Goal: Task Accomplishment & Management: Use online tool/utility

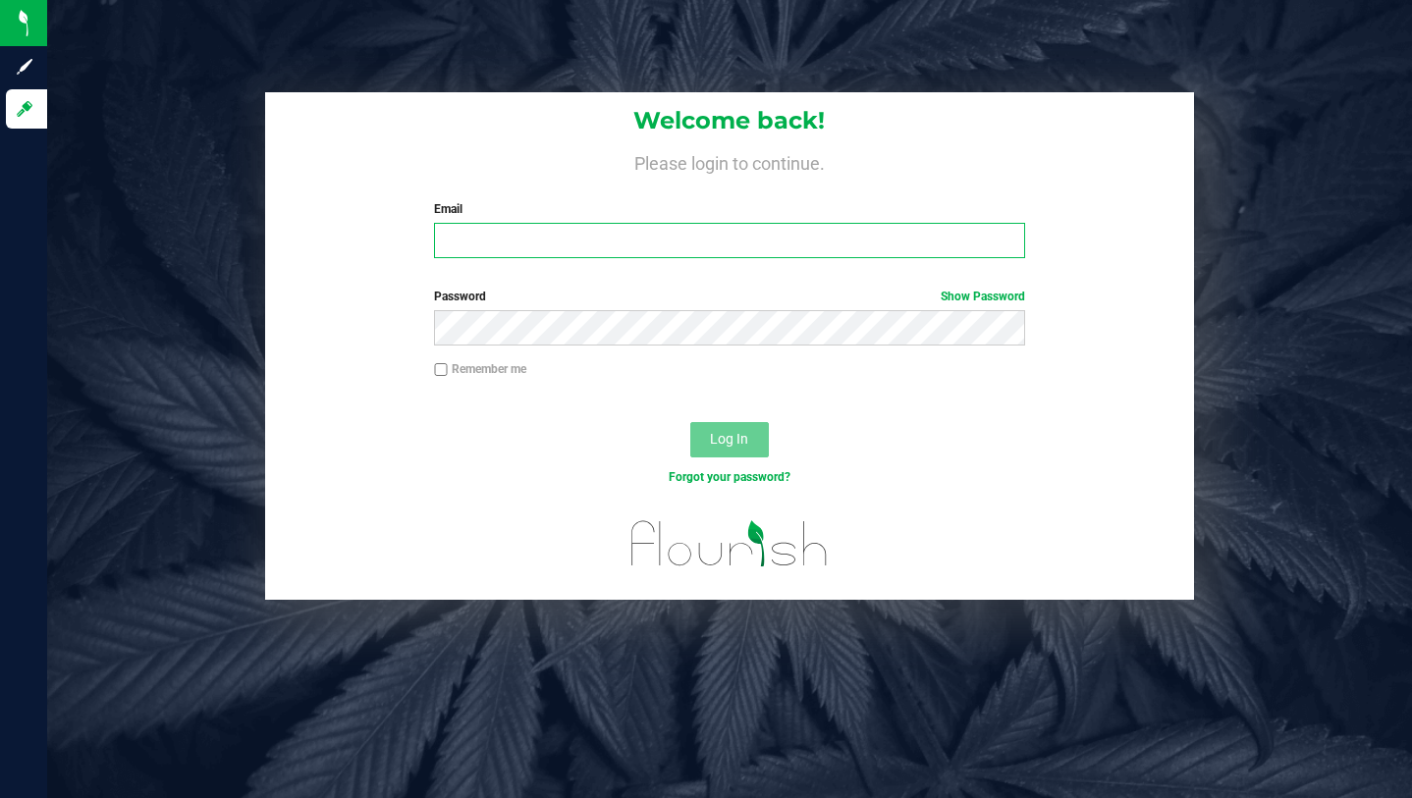
click at [624, 239] on input "Email" at bounding box center [729, 240] width 590 height 35
type input "[PERSON_NAME][EMAIL_ADDRESS][DOMAIN_NAME]"
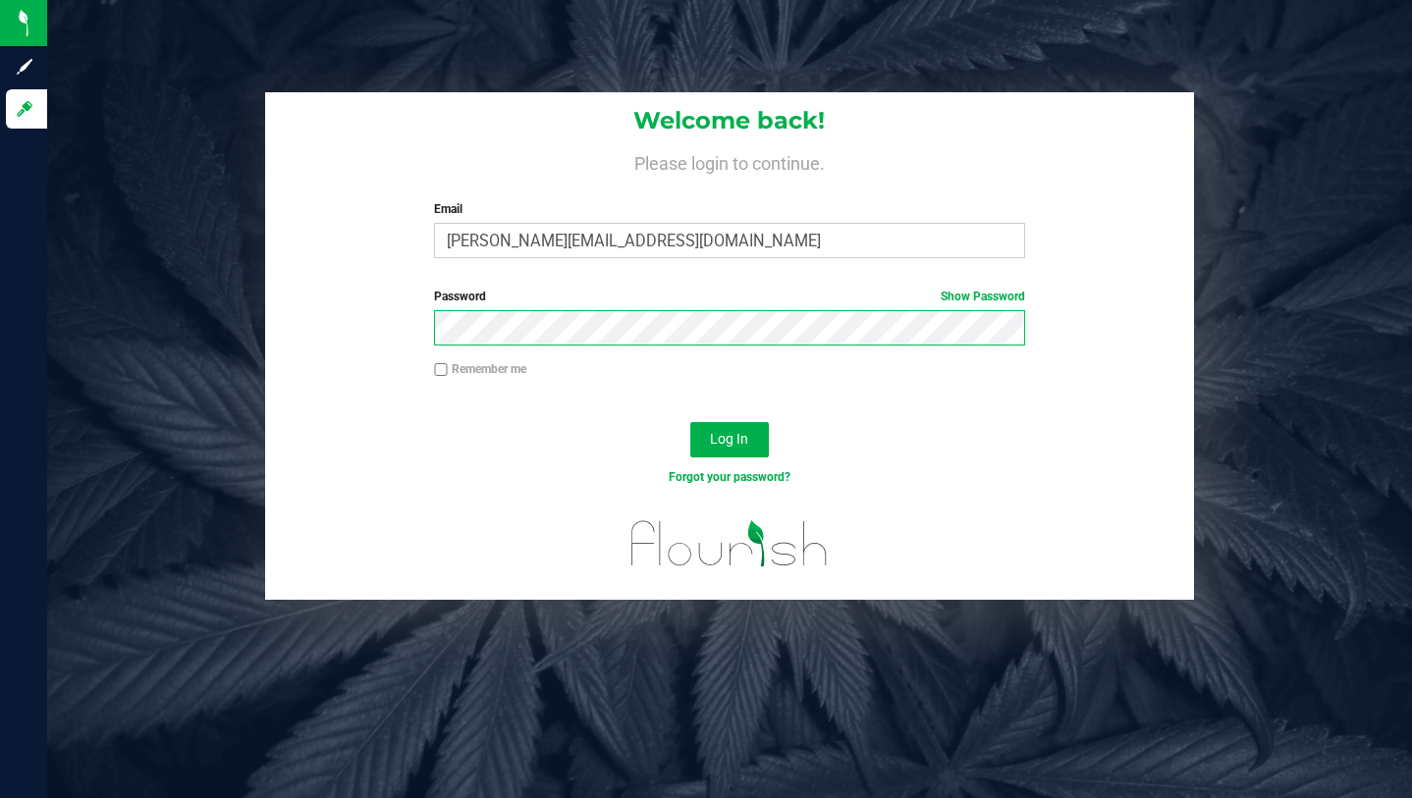
click at [690, 422] on button "Log In" at bounding box center [729, 439] width 79 height 35
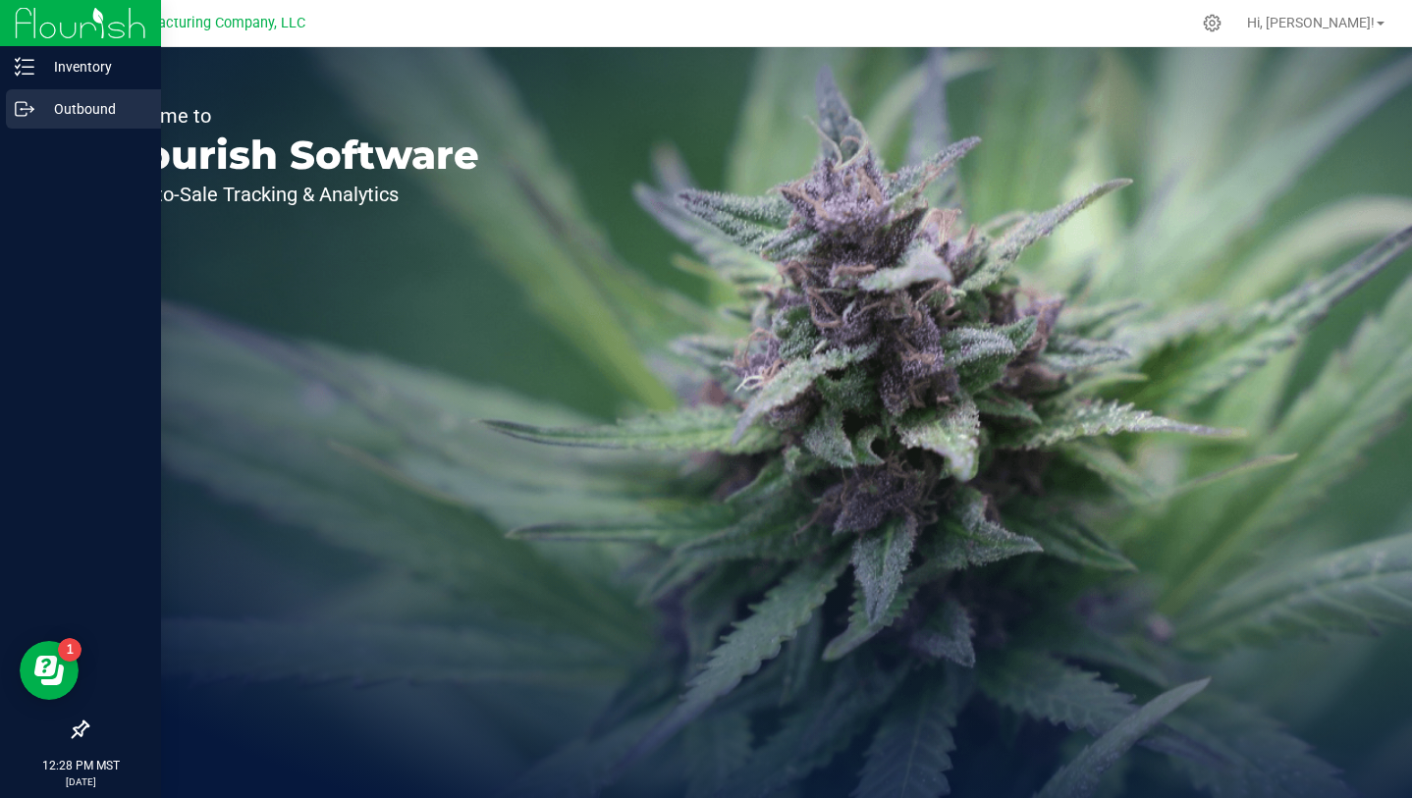
click at [85, 113] on p "Outbound" at bounding box center [93, 109] width 118 height 24
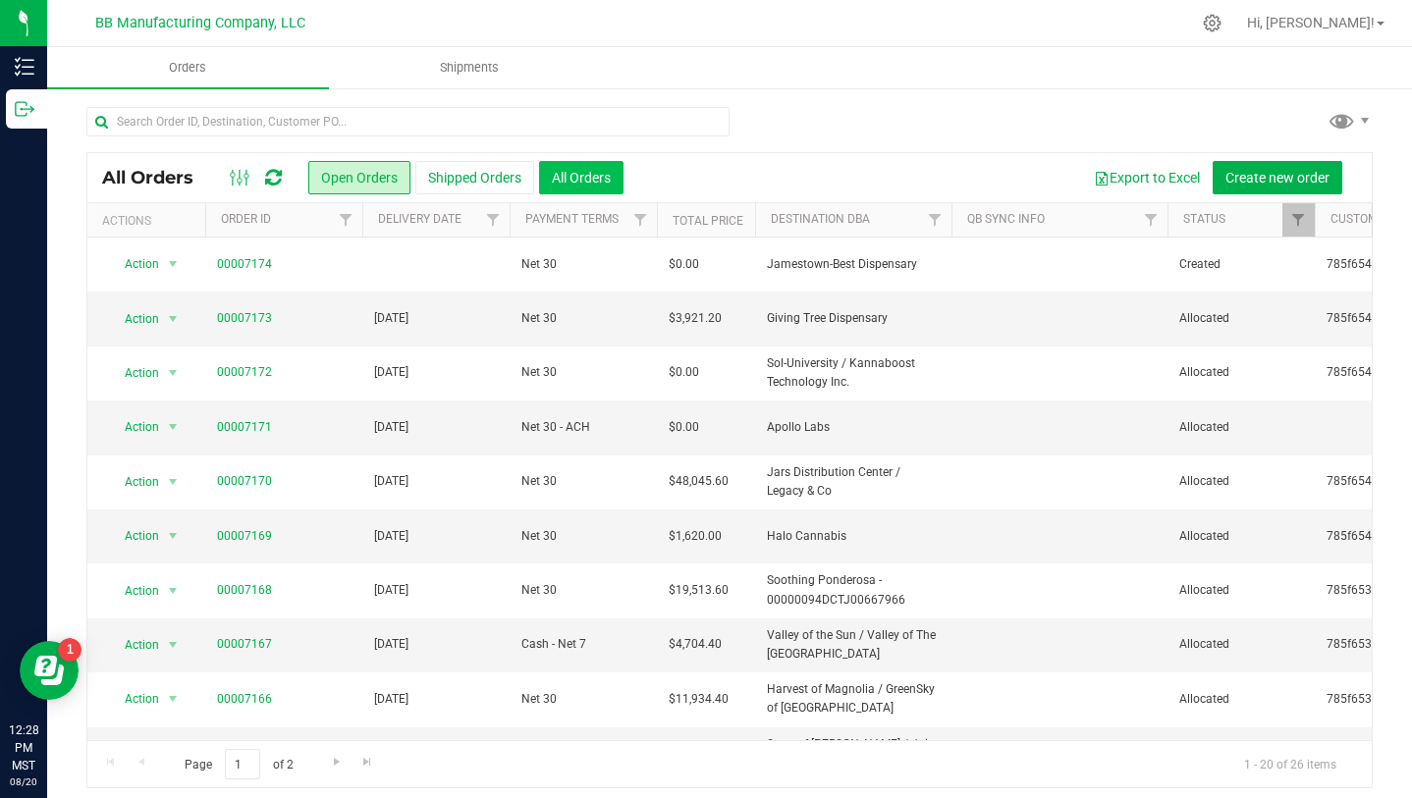
click at [591, 179] on button "All Orders" at bounding box center [581, 177] width 84 height 33
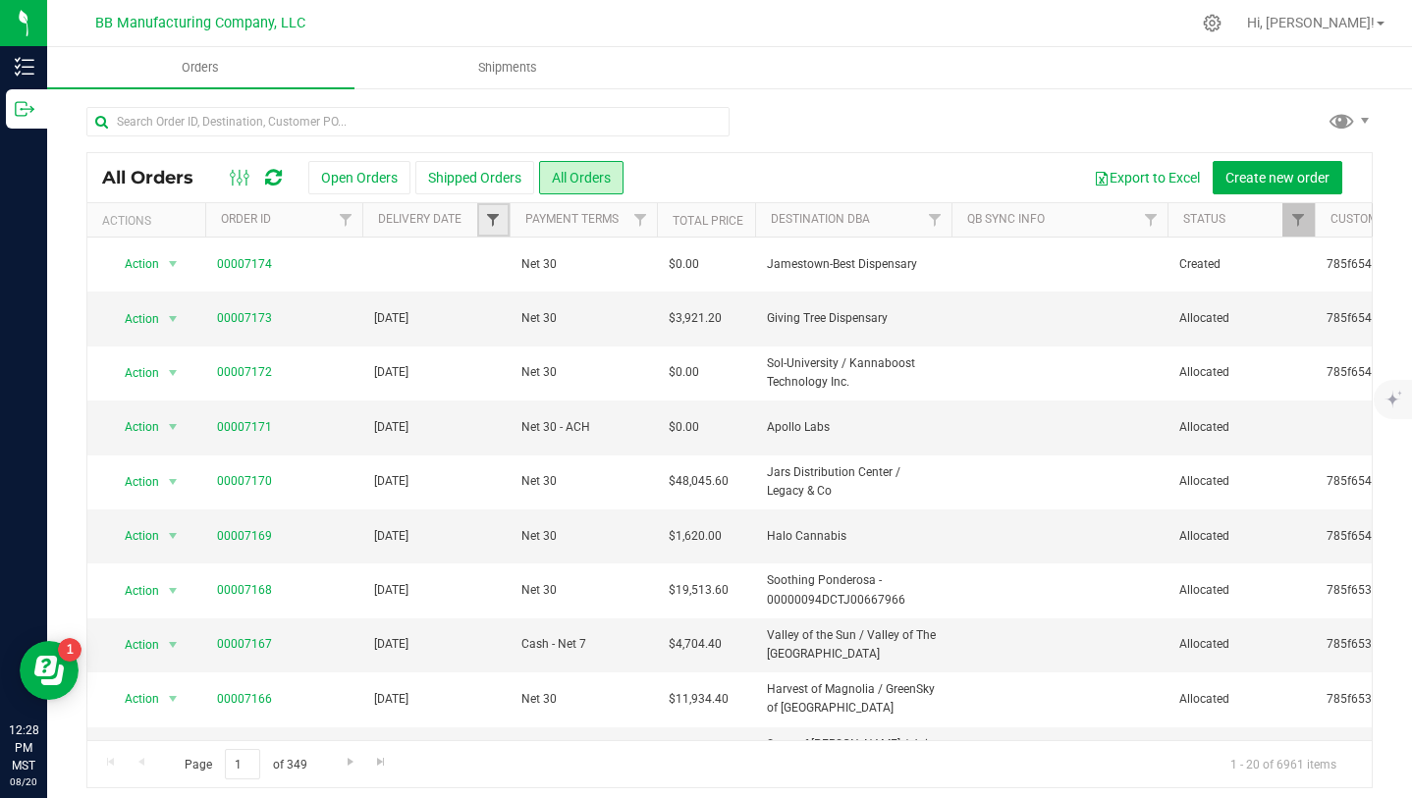
click at [490, 213] on span "Filter" at bounding box center [493, 220] width 16 height 16
click at [677, 336] on span "select" at bounding box center [676, 339] width 16 height 16
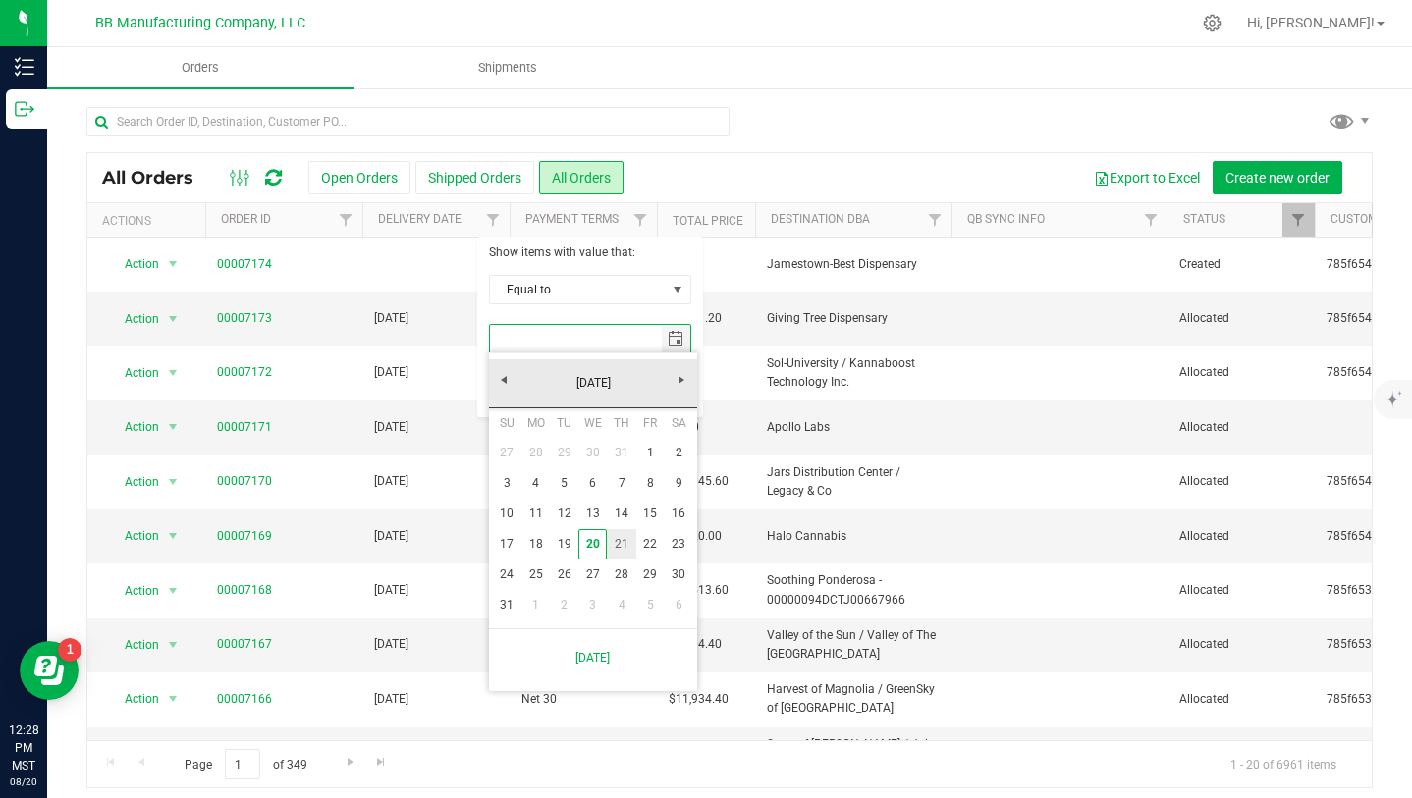
click at [621, 539] on link "21" at bounding box center [621, 544] width 28 height 30
type input "[DATE]"
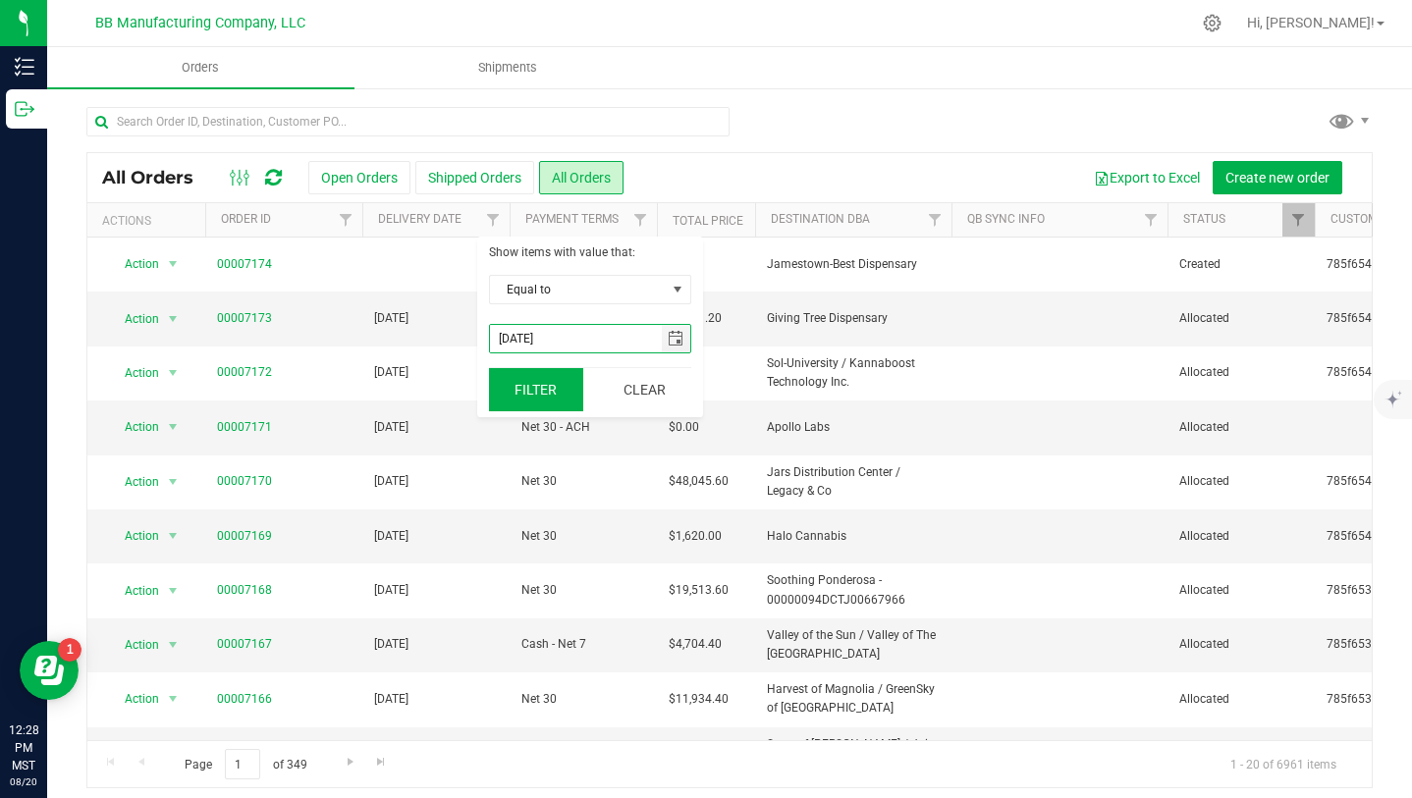
click at [544, 381] on button "Filter" at bounding box center [536, 389] width 94 height 43
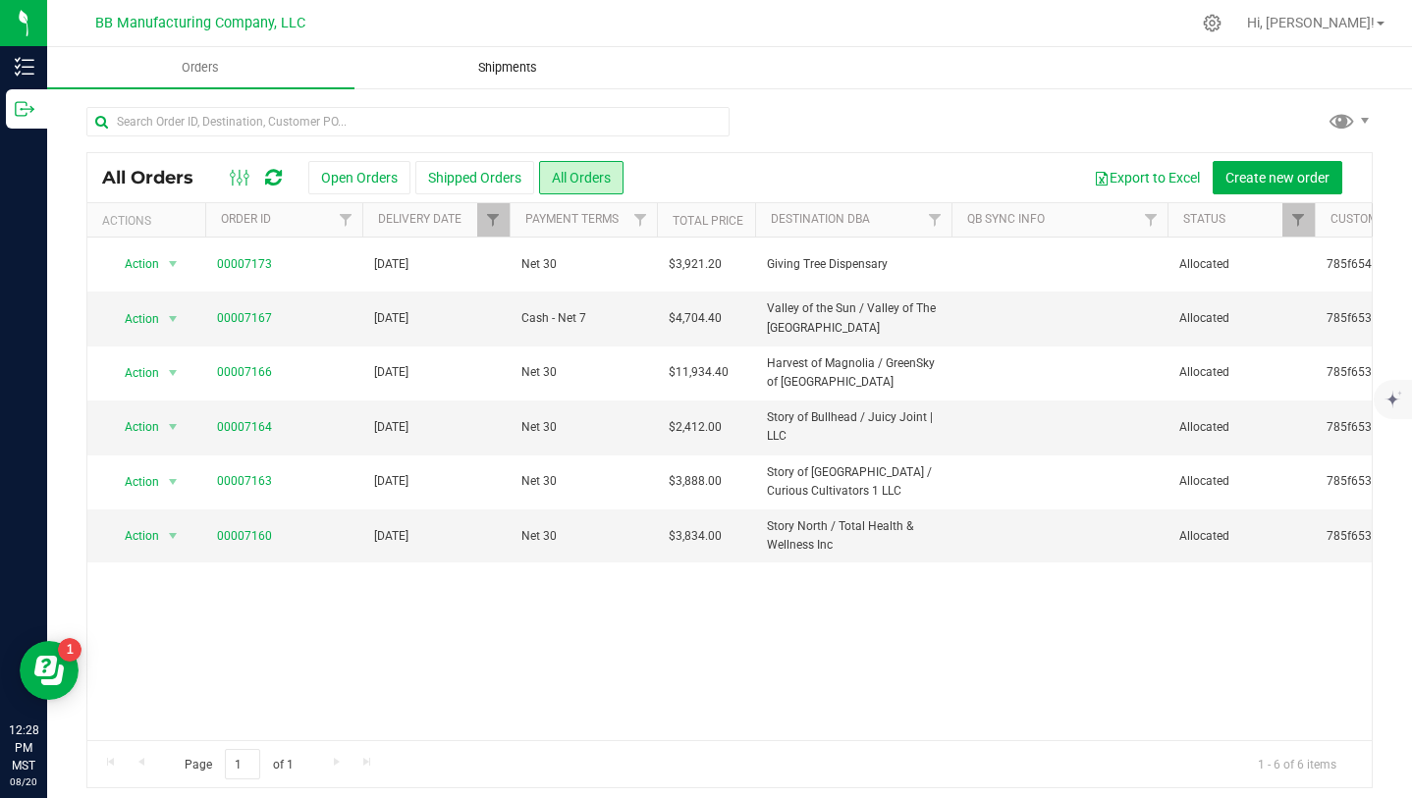
click at [494, 69] on span "Shipments" at bounding box center [508, 68] width 112 height 18
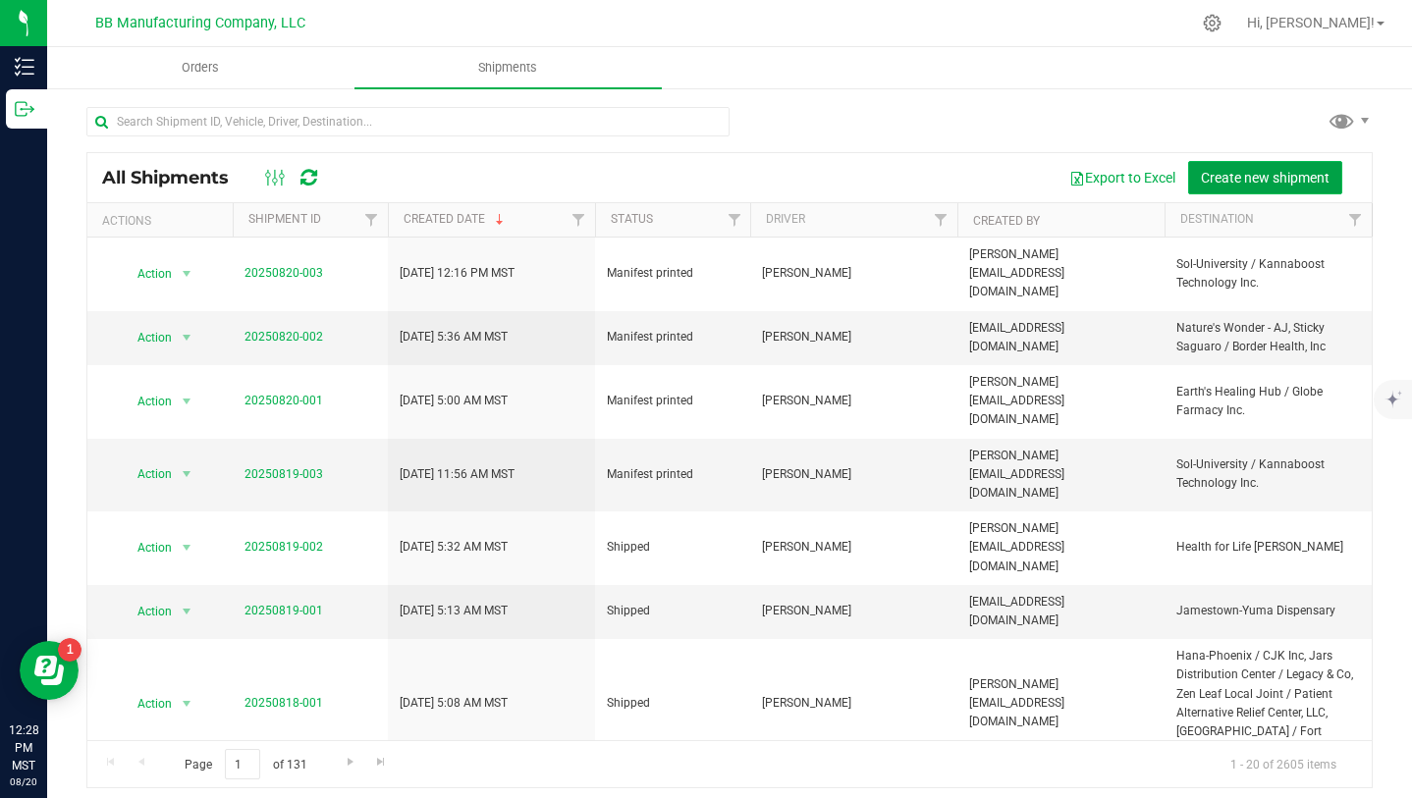
click at [1260, 183] on span "Create new shipment" at bounding box center [1265, 178] width 129 height 16
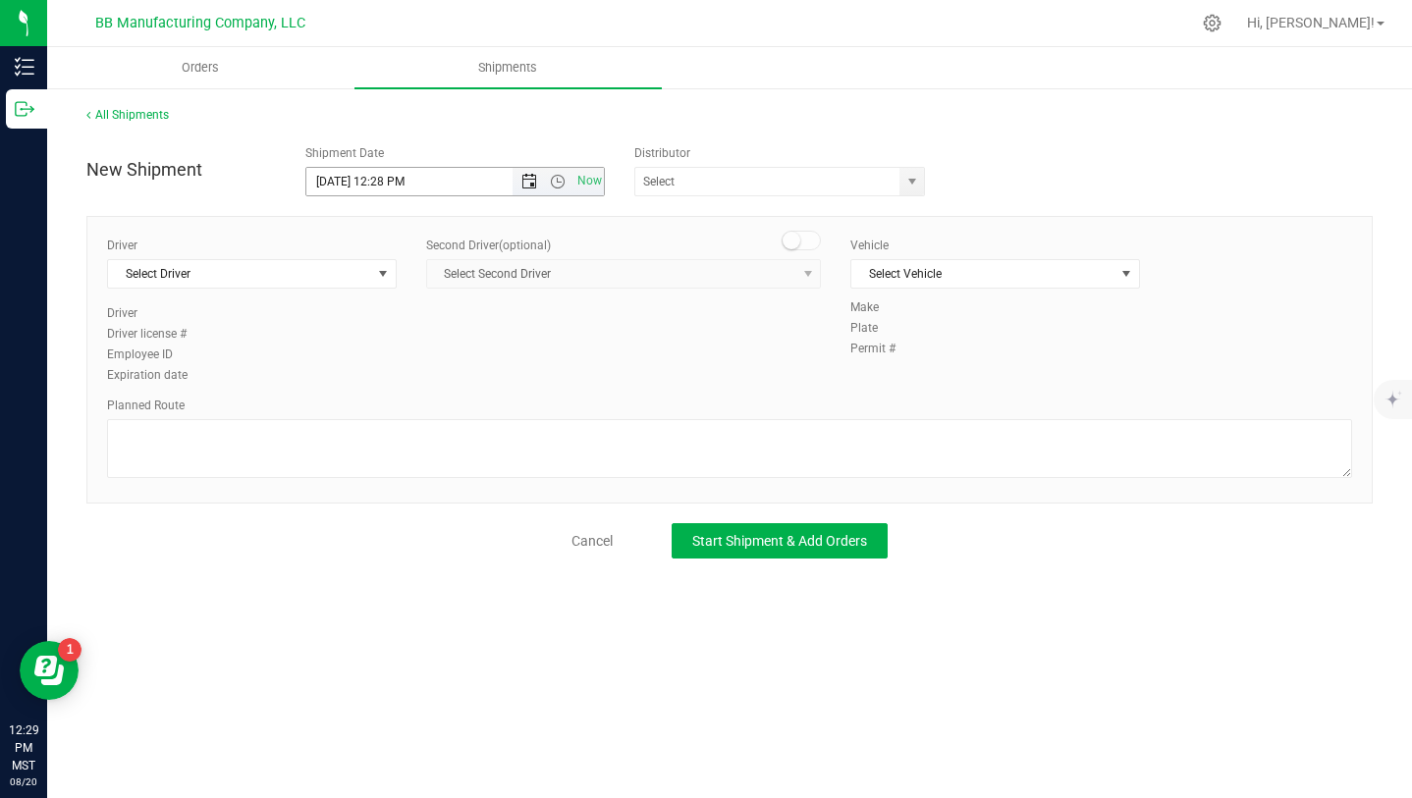
click at [530, 183] on span "Open the date view" at bounding box center [530, 182] width 16 height 16
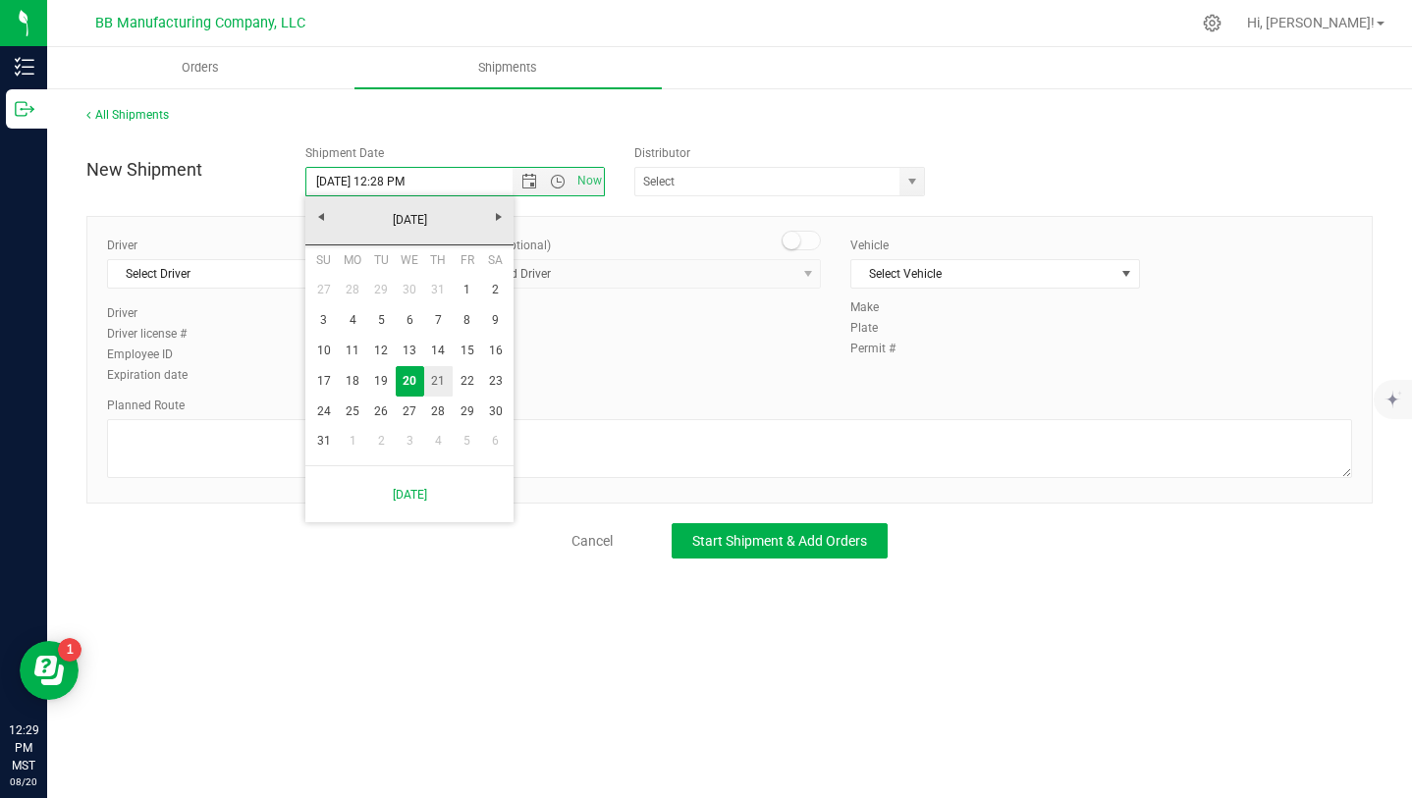
click at [434, 387] on link "21" at bounding box center [438, 381] width 28 height 30
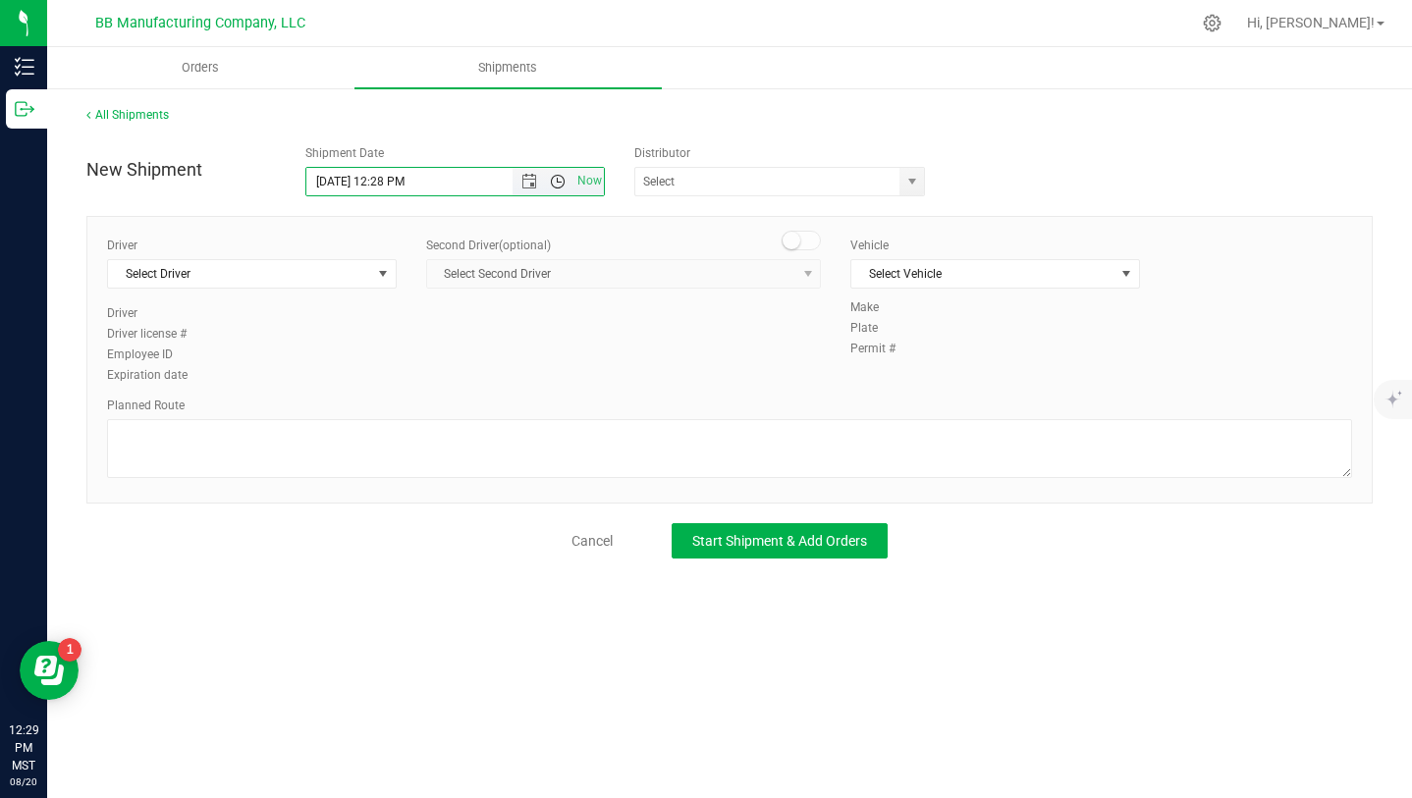
click at [563, 184] on span "Open the time view" at bounding box center [558, 182] width 16 height 16
click at [374, 247] on li "5:30 AM" at bounding box center [454, 248] width 296 height 26
type input "[DATE] 5:30 AM"
click at [909, 185] on span "select" at bounding box center [913, 182] width 16 height 16
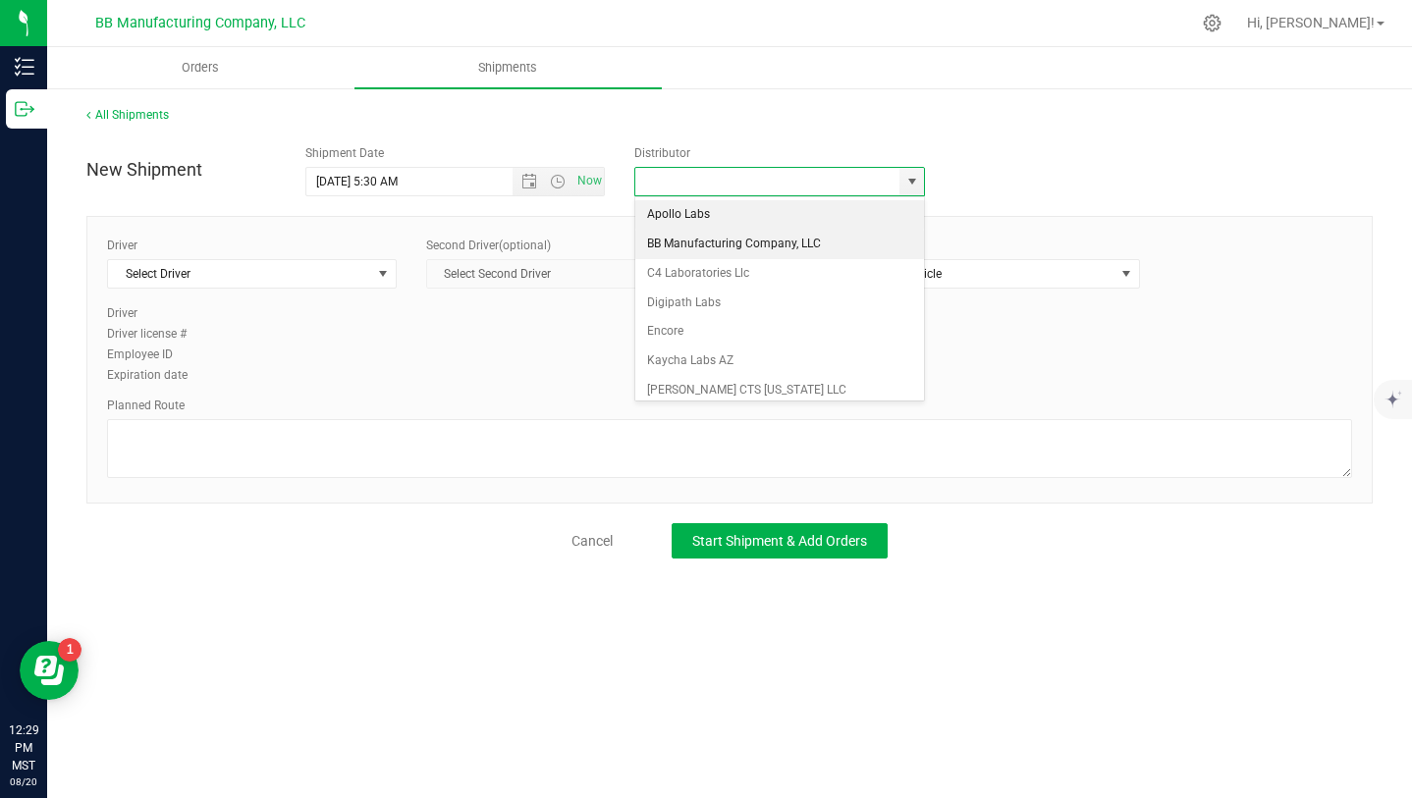
click at [766, 245] on li "BB Manufacturing Company, LLC" at bounding box center [779, 244] width 289 height 29
type input "BB Manufacturing Company, LLC"
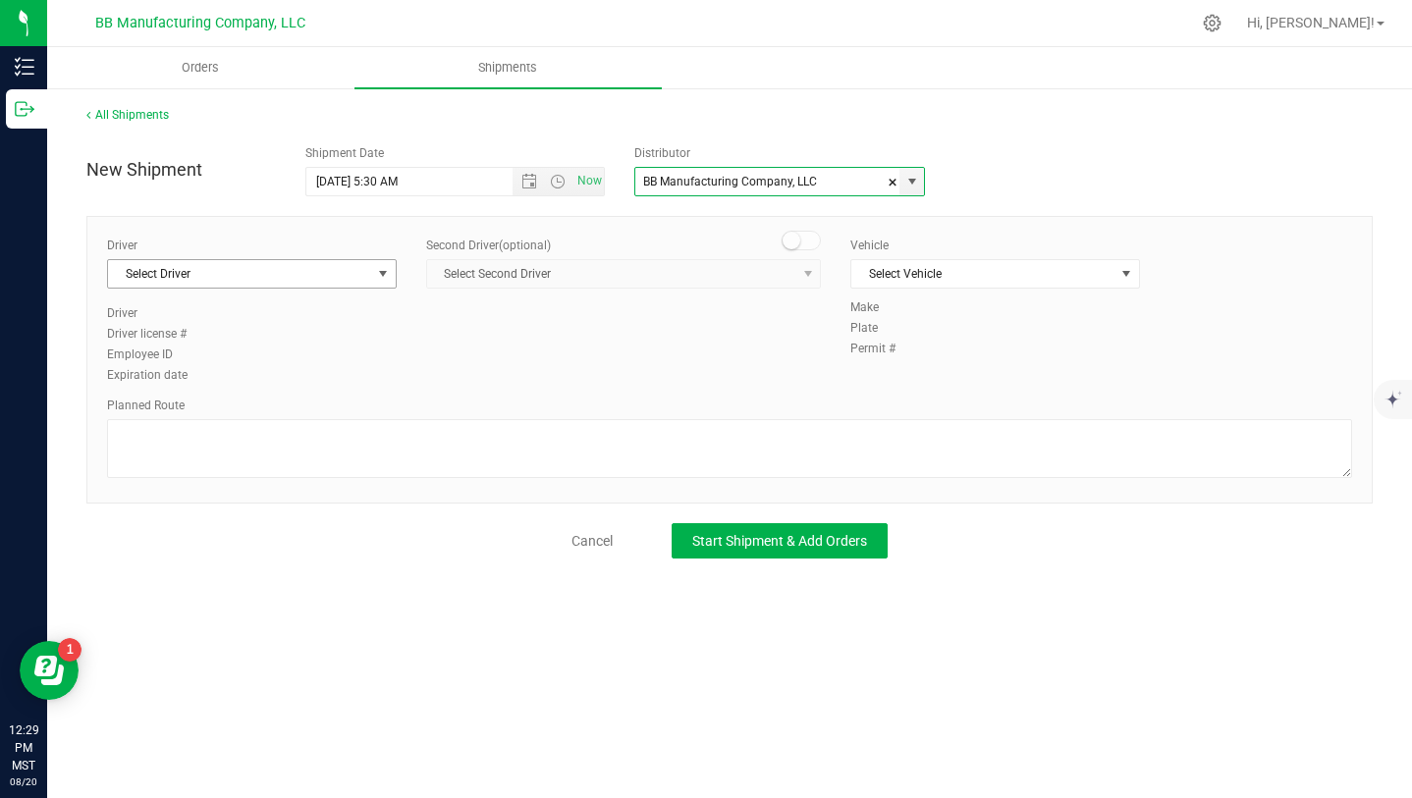
click at [380, 274] on span "select" at bounding box center [383, 274] width 16 height 16
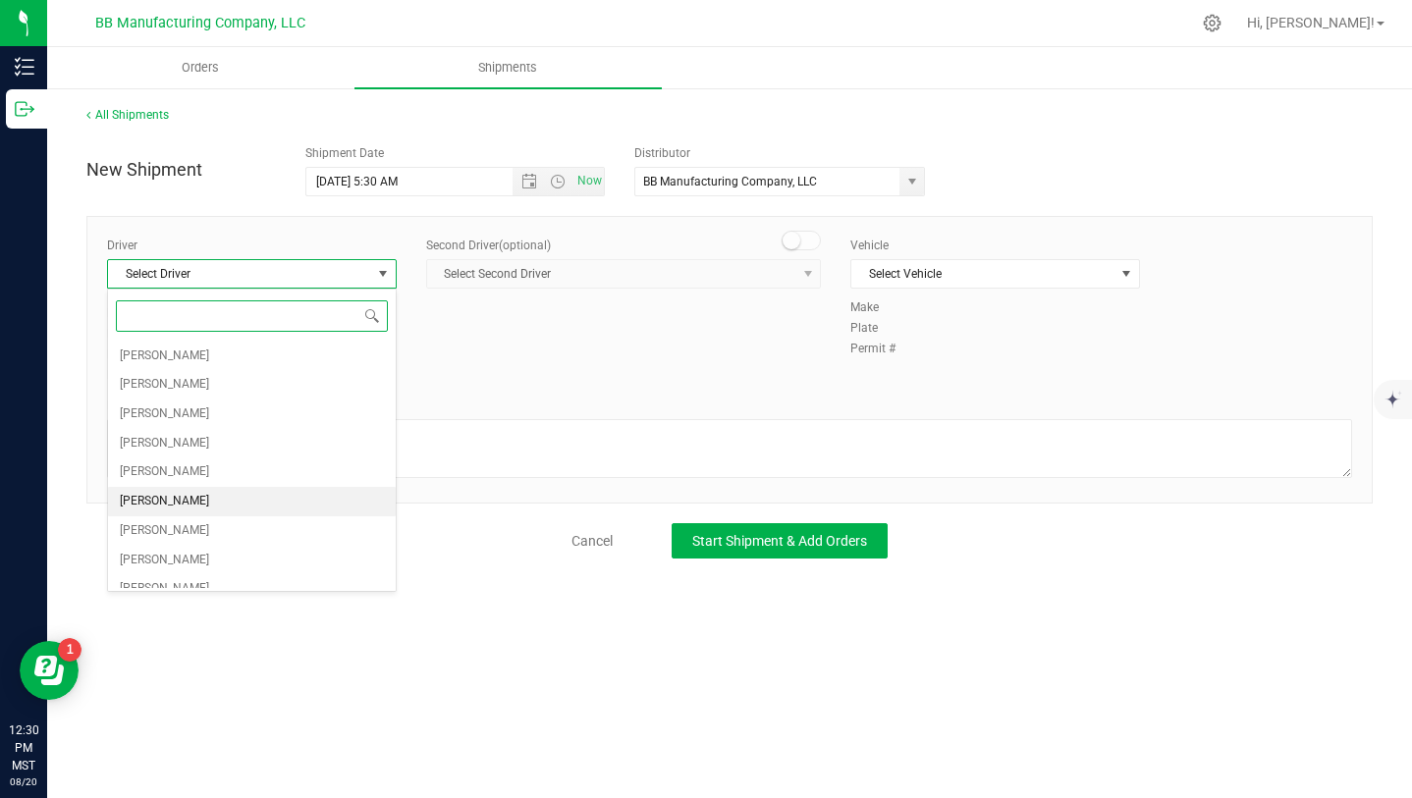
click at [290, 498] on li "[PERSON_NAME]" at bounding box center [252, 501] width 288 height 29
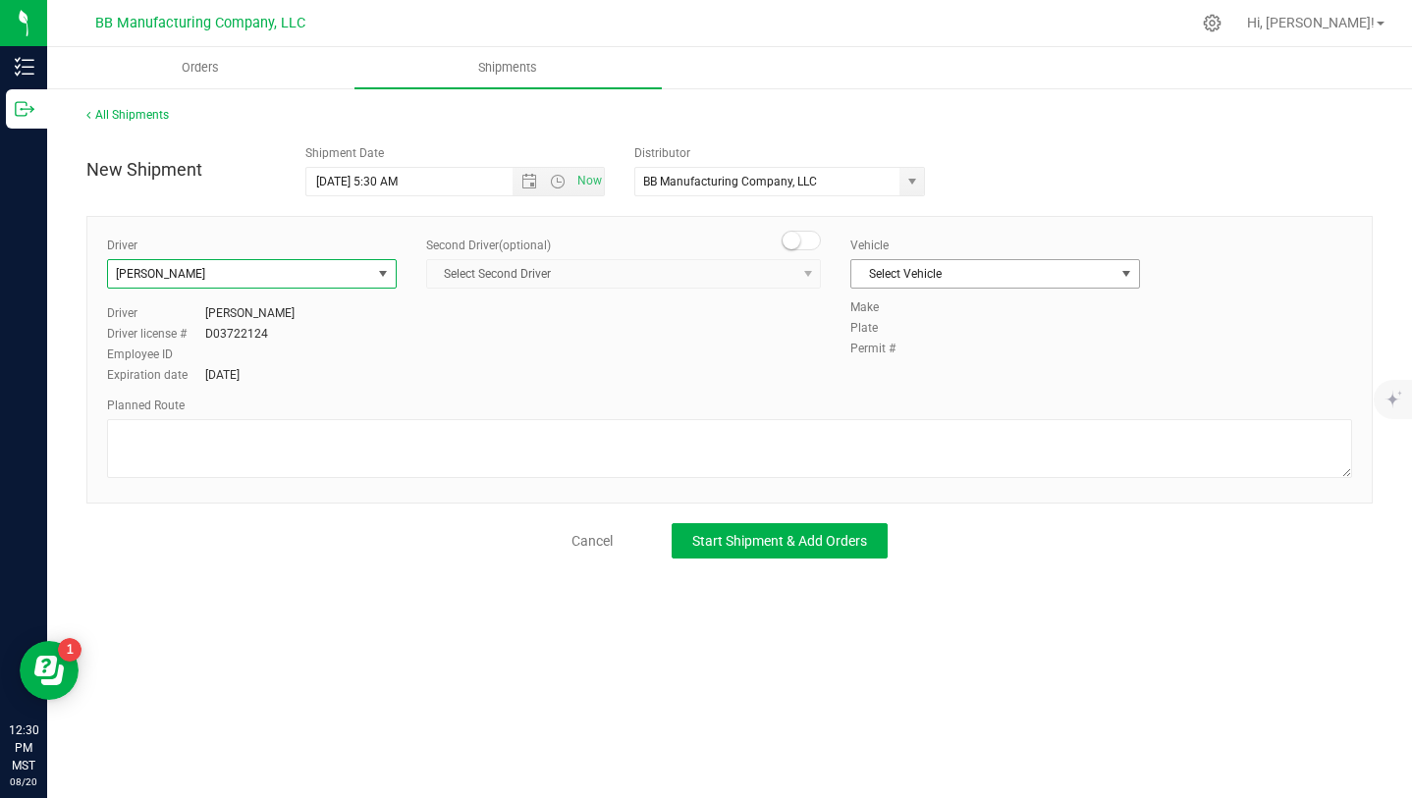
click at [1130, 273] on span "select" at bounding box center [1127, 274] width 16 height 16
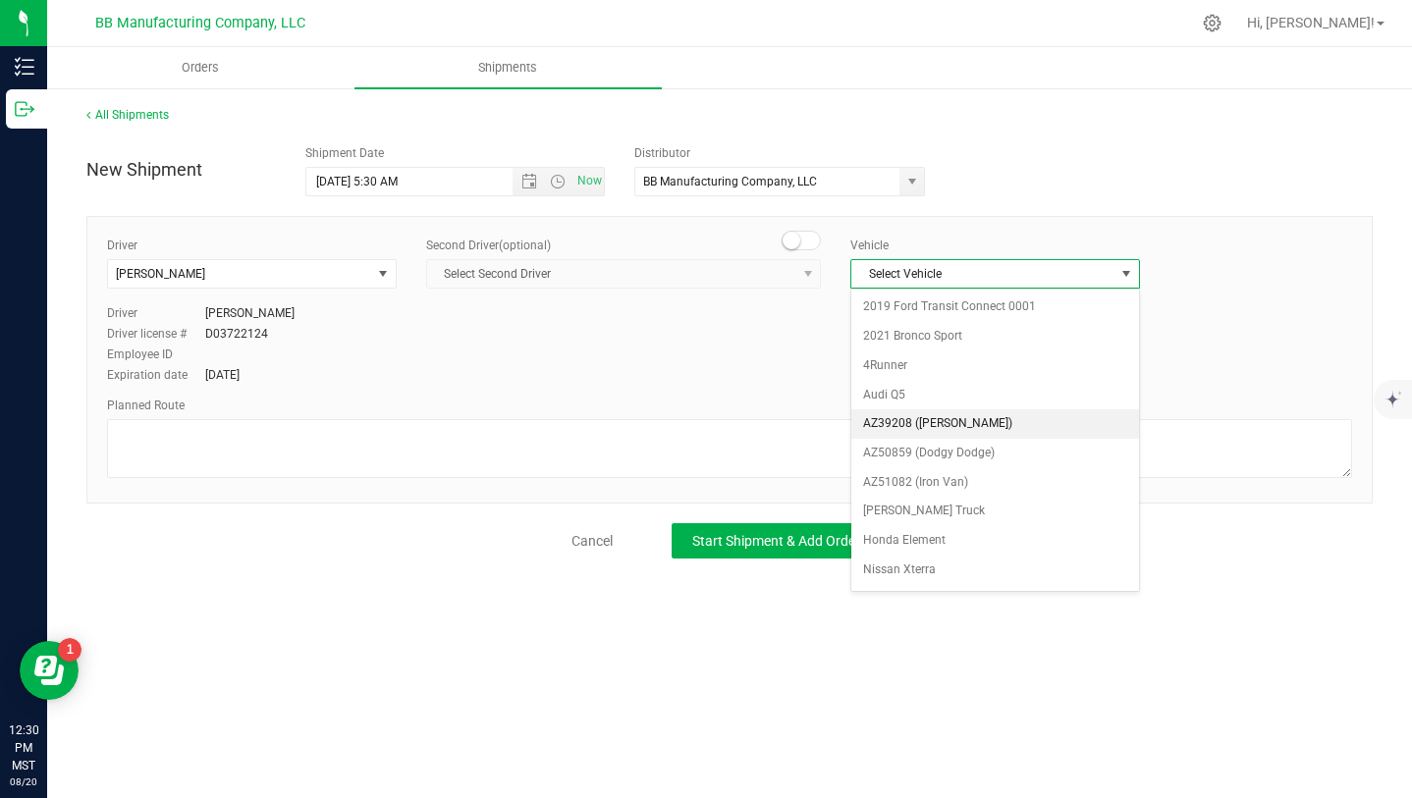
click at [1034, 429] on li "AZ39208 ([PERSON_NAME])" at bounding box center [996, 424] width 288 height 29
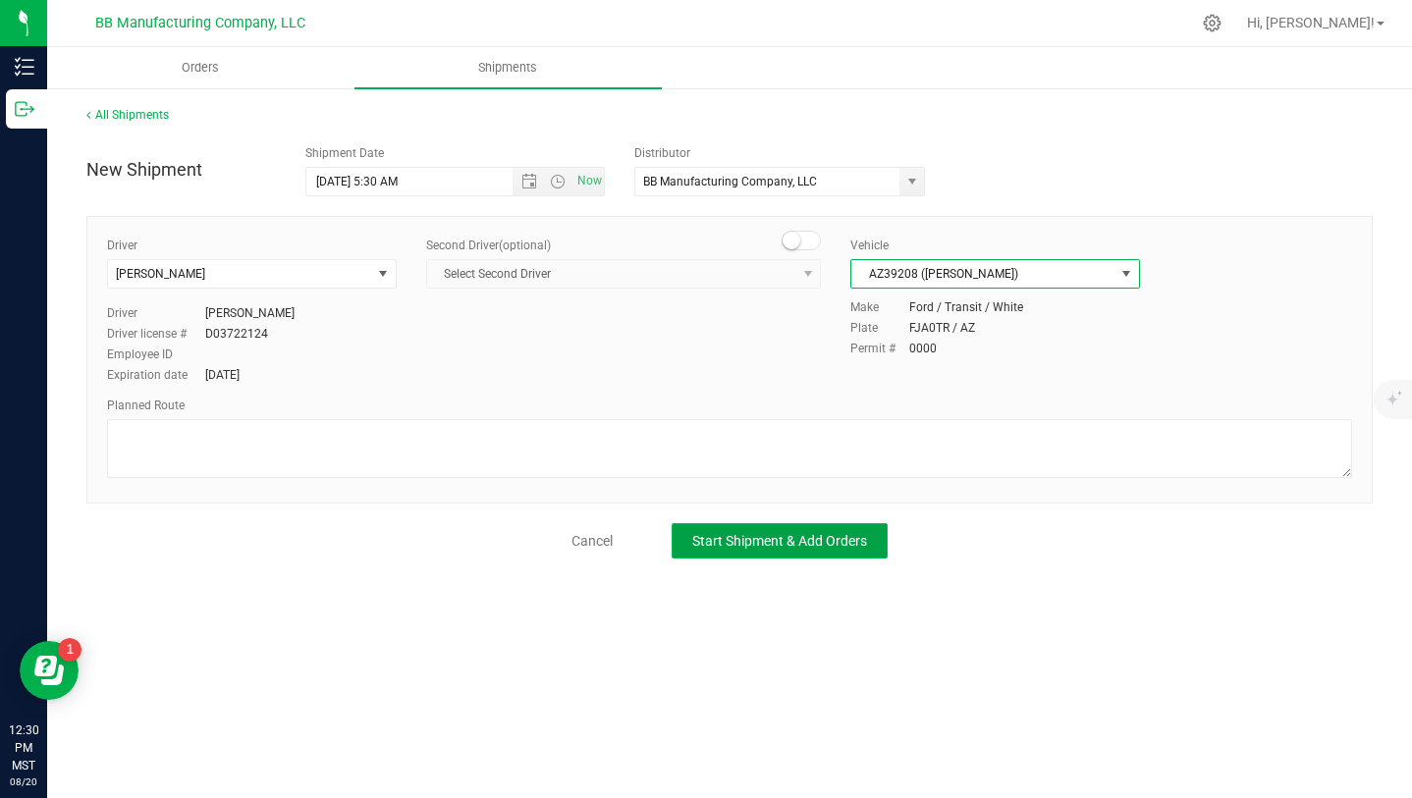
click at [744, 538] on span "Start Shipment & Add Orders" at bounding box center [779, 541] width 175 height 16
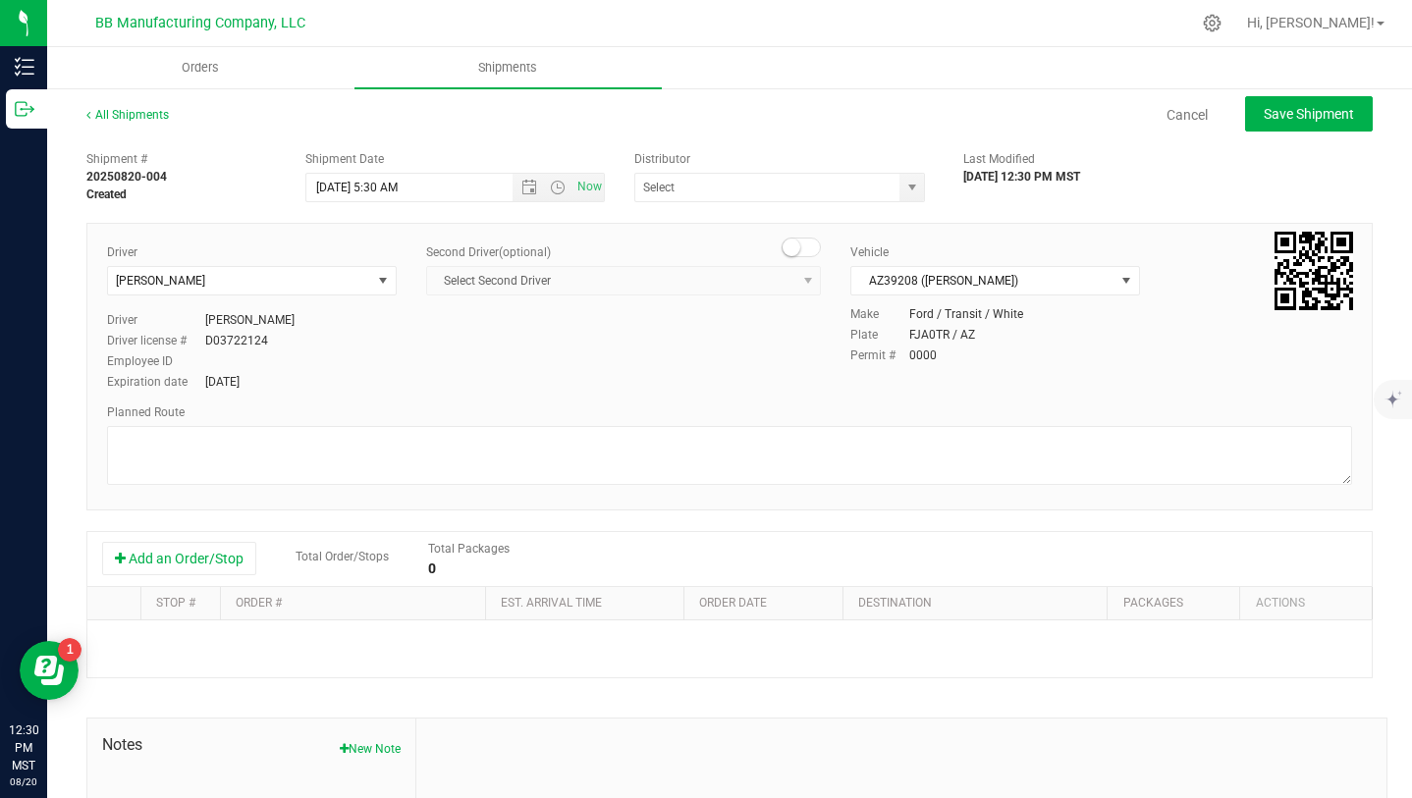
type input "BB Manufacturing Company, LLC"
click at [203, 554] on button "Add an Order/Stop" at bounding box center [179, 558] width 154 height 33
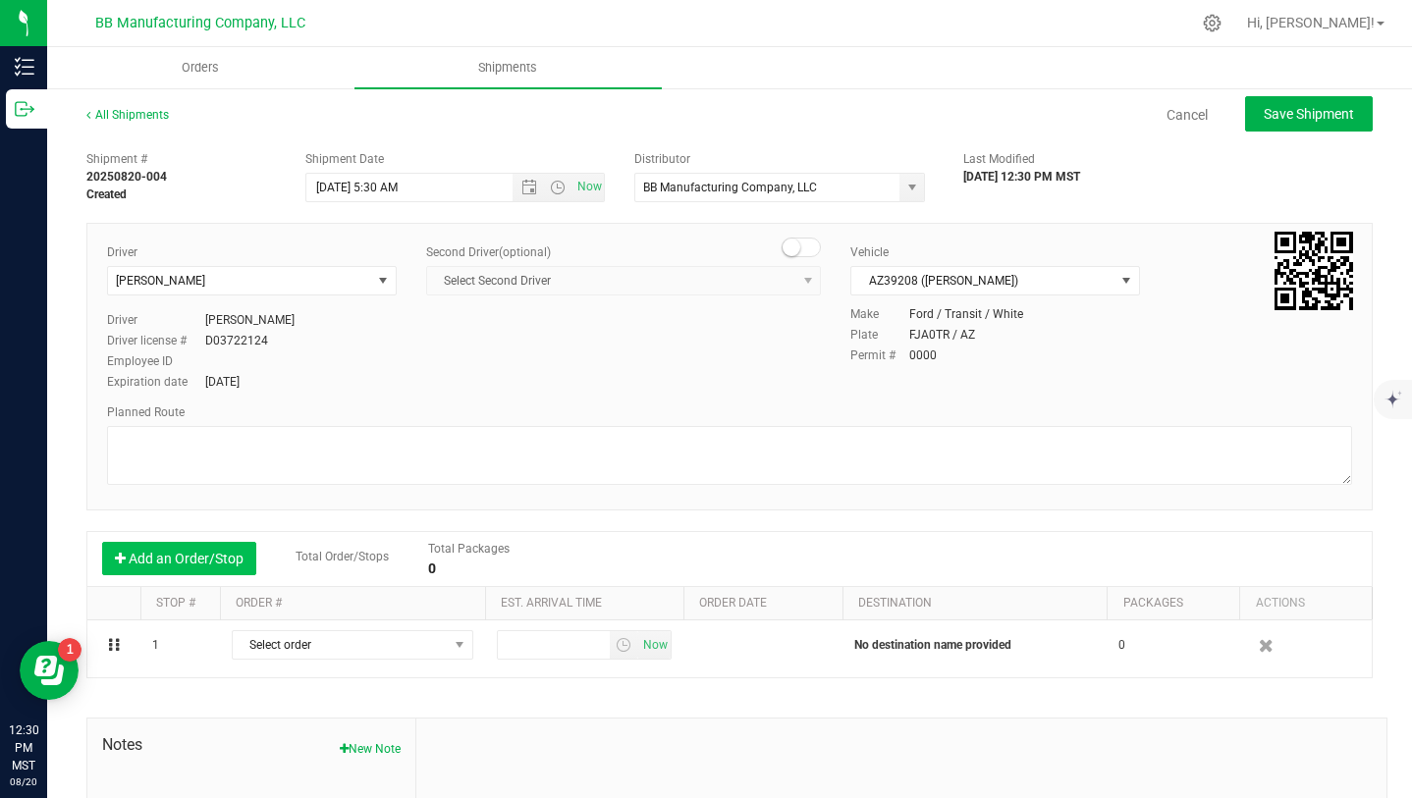
click at [203, 554] on button "Add an Order/Stop" at bounding box center [179, 558] width 154 height 33
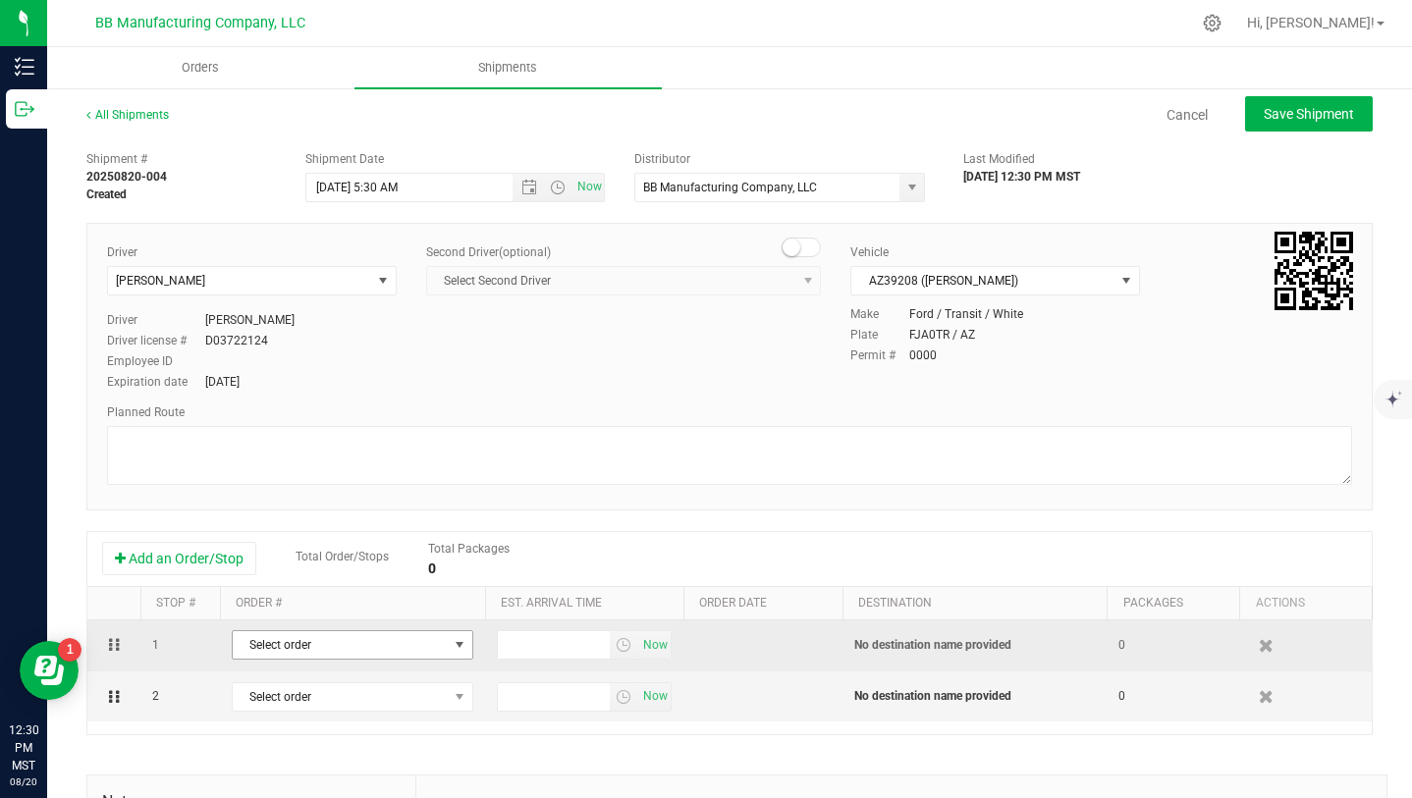
click at [429, 639] on span "Select order" at bounding box center [340, 645] width 215 height 27
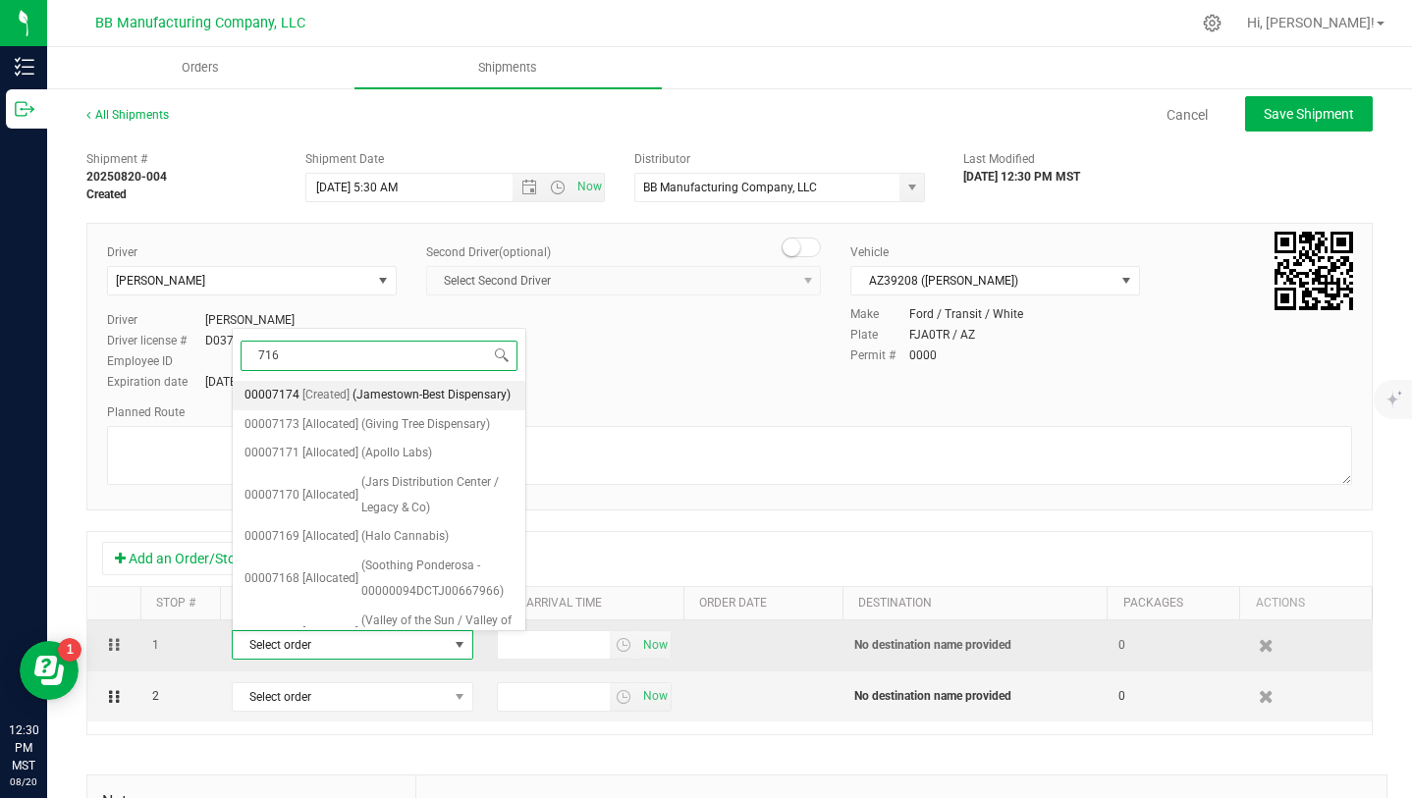
type input "7164"
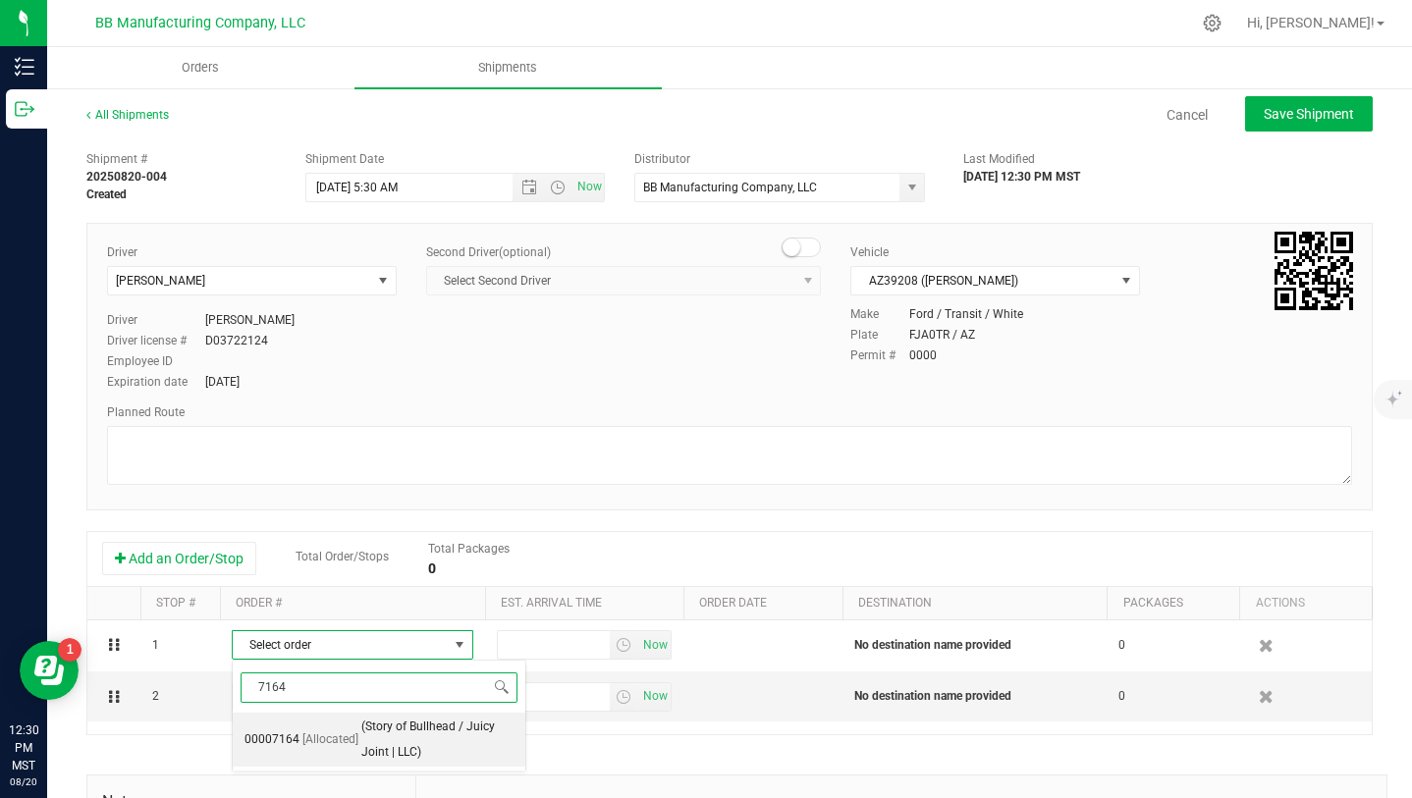
click at [431, 728] on span "(Story of Bullhead / Juicy Joint | LLC)" at bounding box center [437, 740] width 152 height 50
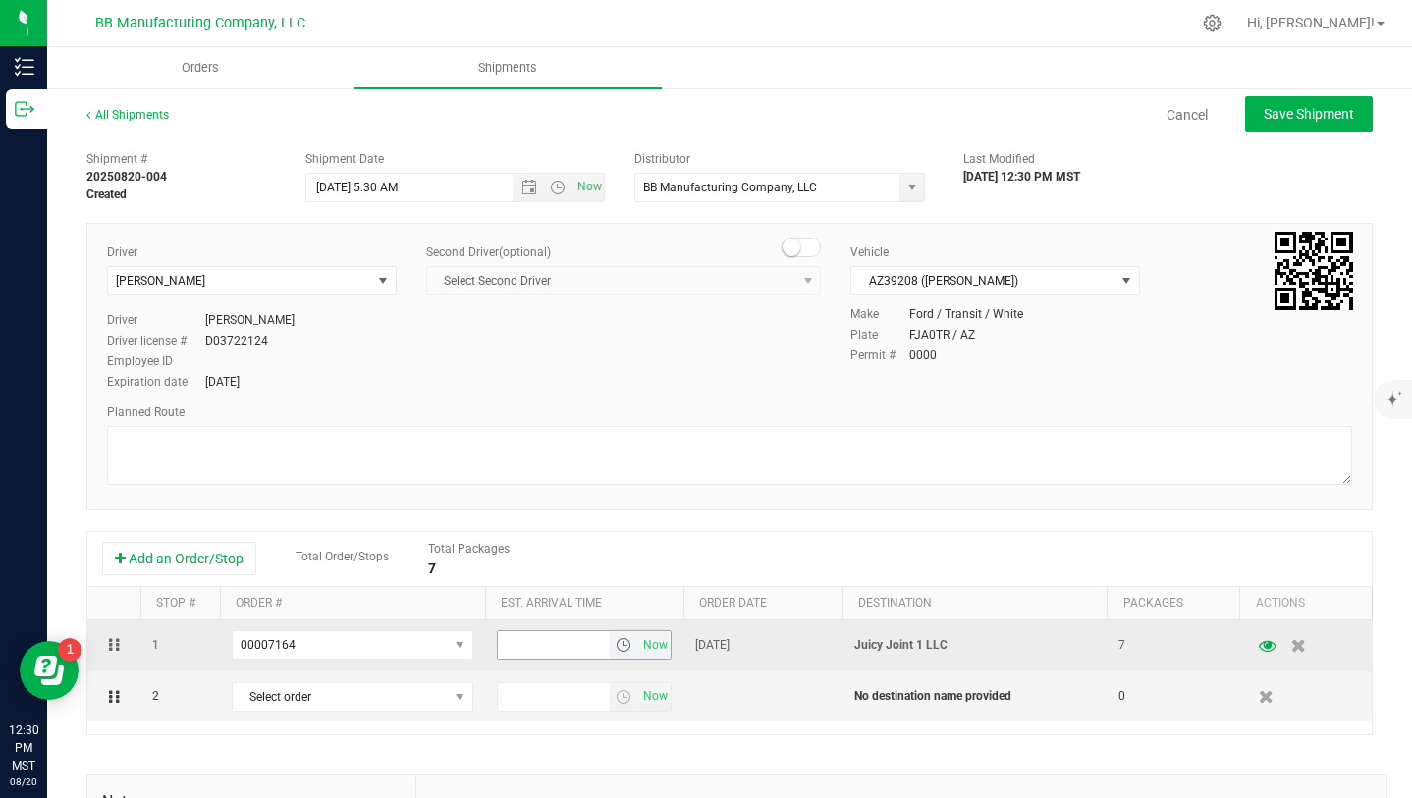
click at [622, 643] on span "select" at bounding box center [624, 645] width 16 height 16
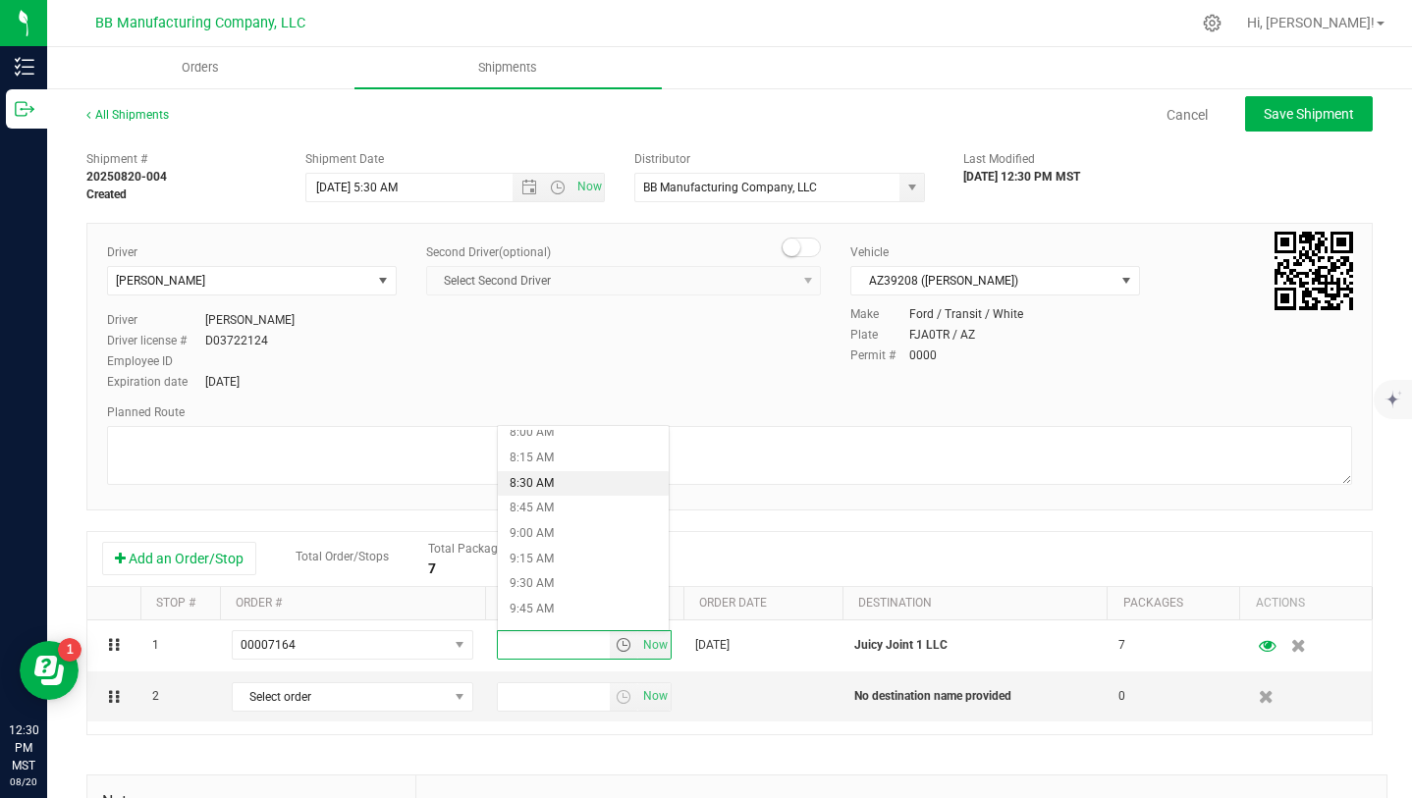
scroll to position [827, 0]
click at [567, 571] on li "9:30 AM" at bounding box center [583, 575] width 171 height 26
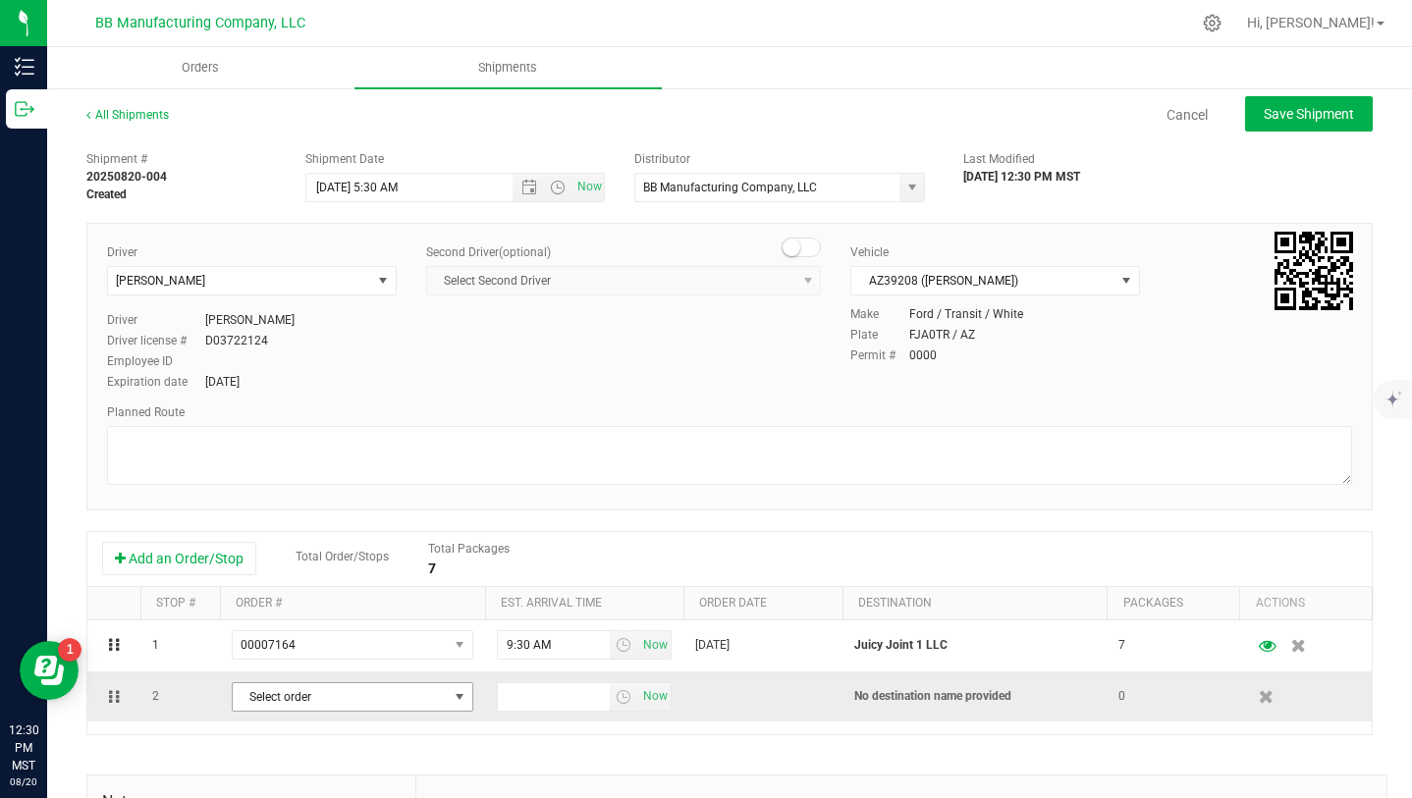
click at [461, 695] on span "select" at bounding box center [460, 697] width 16 height 16
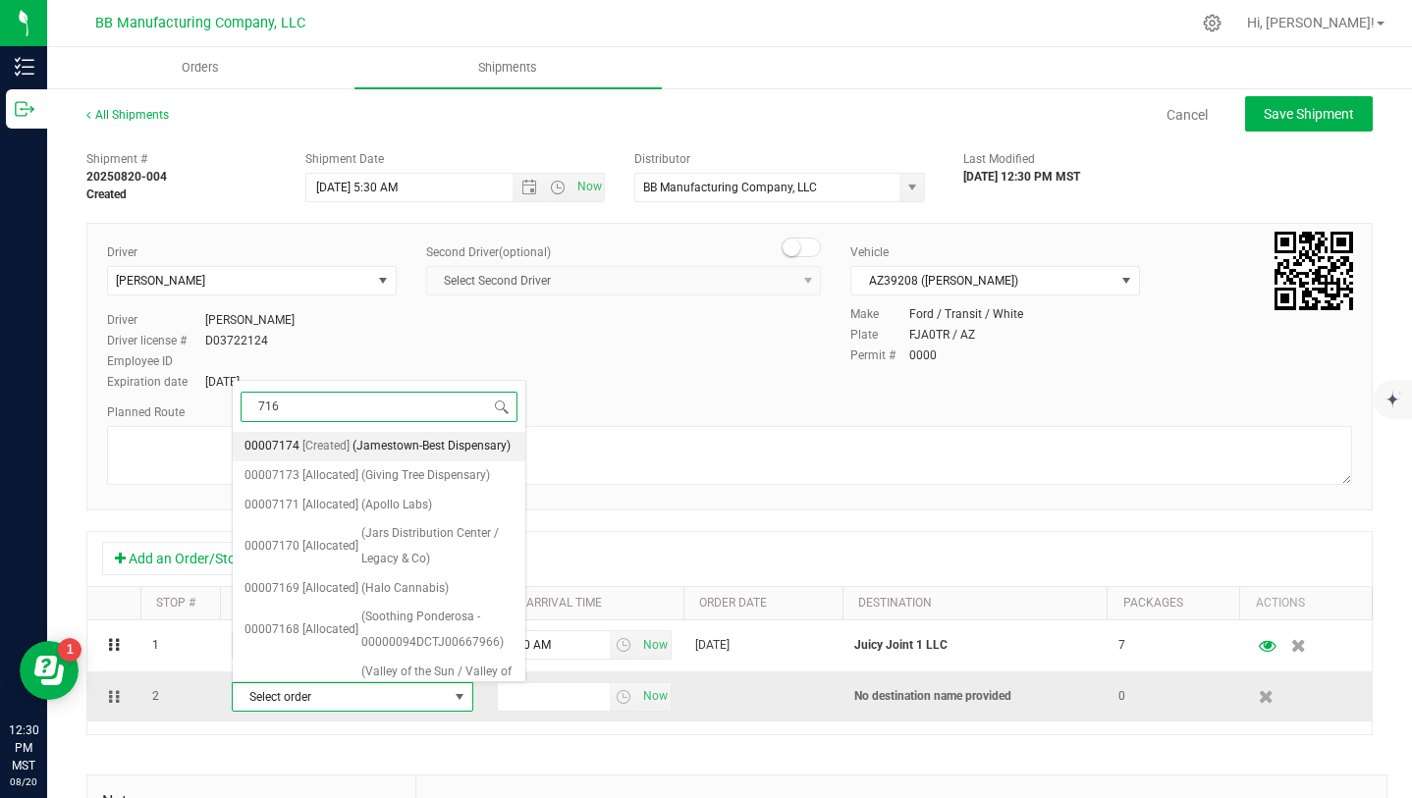
type input "7163"
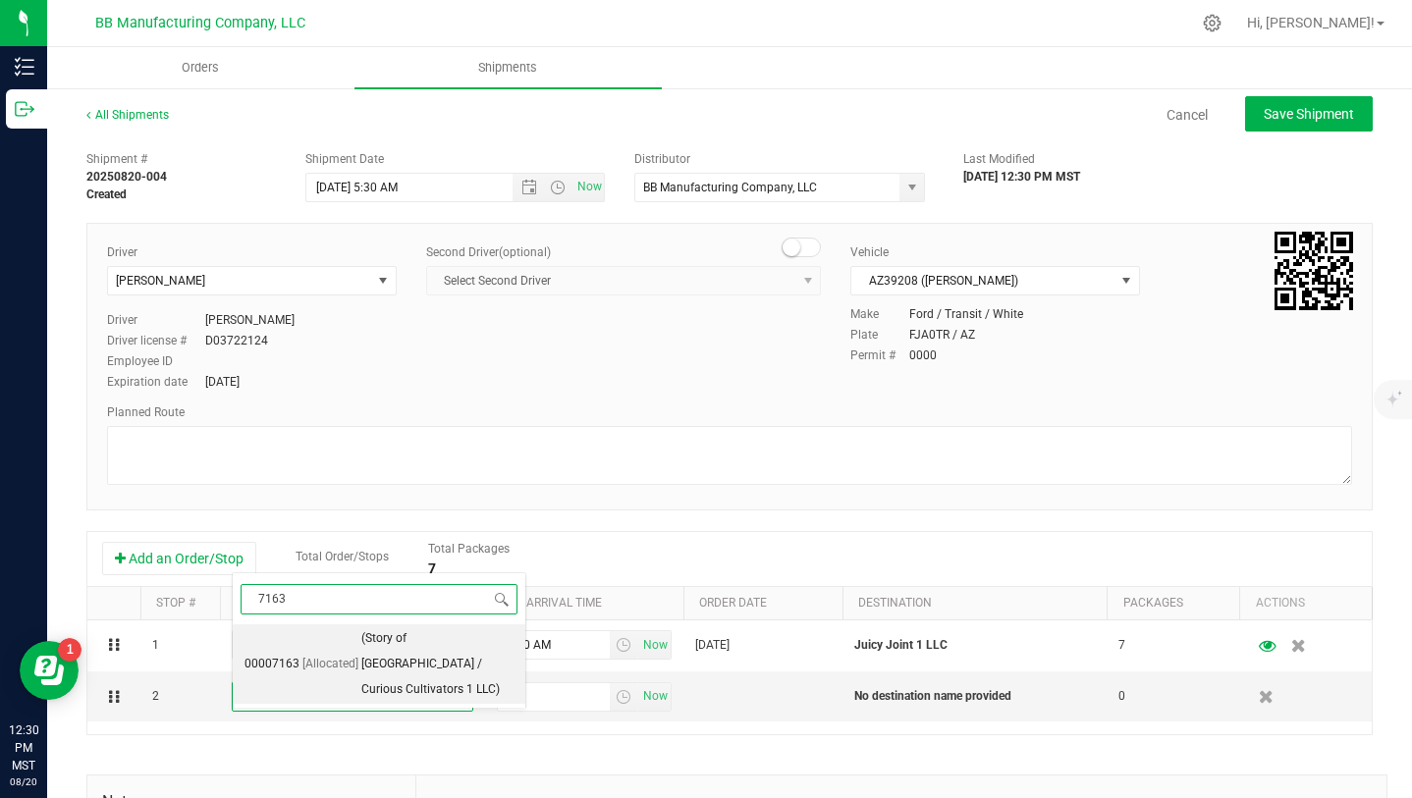
click at [442, 655] on span "(Story of [GEOGRAPHIC_DATA] / Curious Cultivators 1 LLC)" at bounding box center [437, 665] width 152 height 76
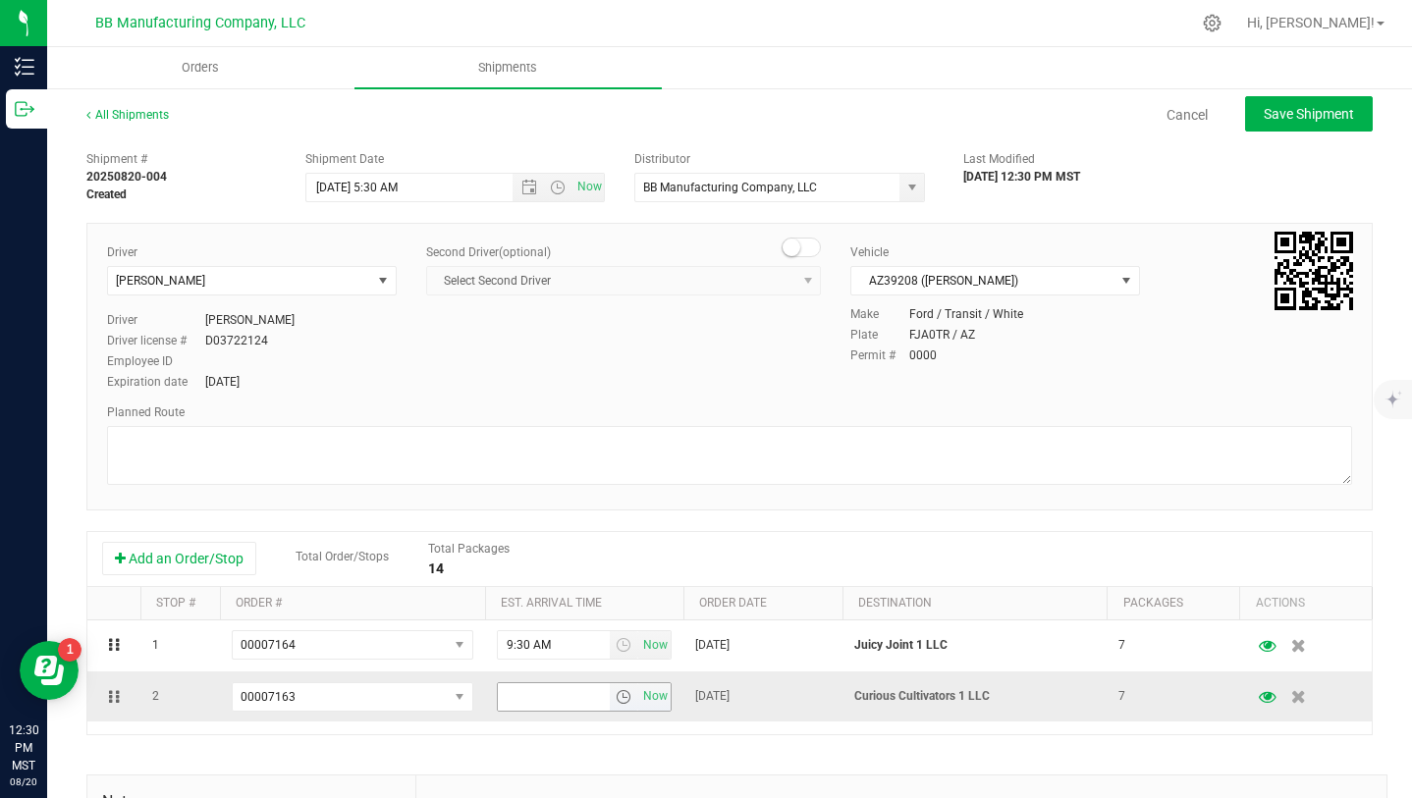
click at [623, 700] on span "select" at bounding box center [624, 697] width 16 height 16
click at [568, 606] on li "11:30 AM" at bounding box center [583, 610] width 171 height 26
click at [1288, 109] on span "Save Shipment" at bounding box center [1309, 114] width 90 height 16
type input "[DATE] 12:30 PM"
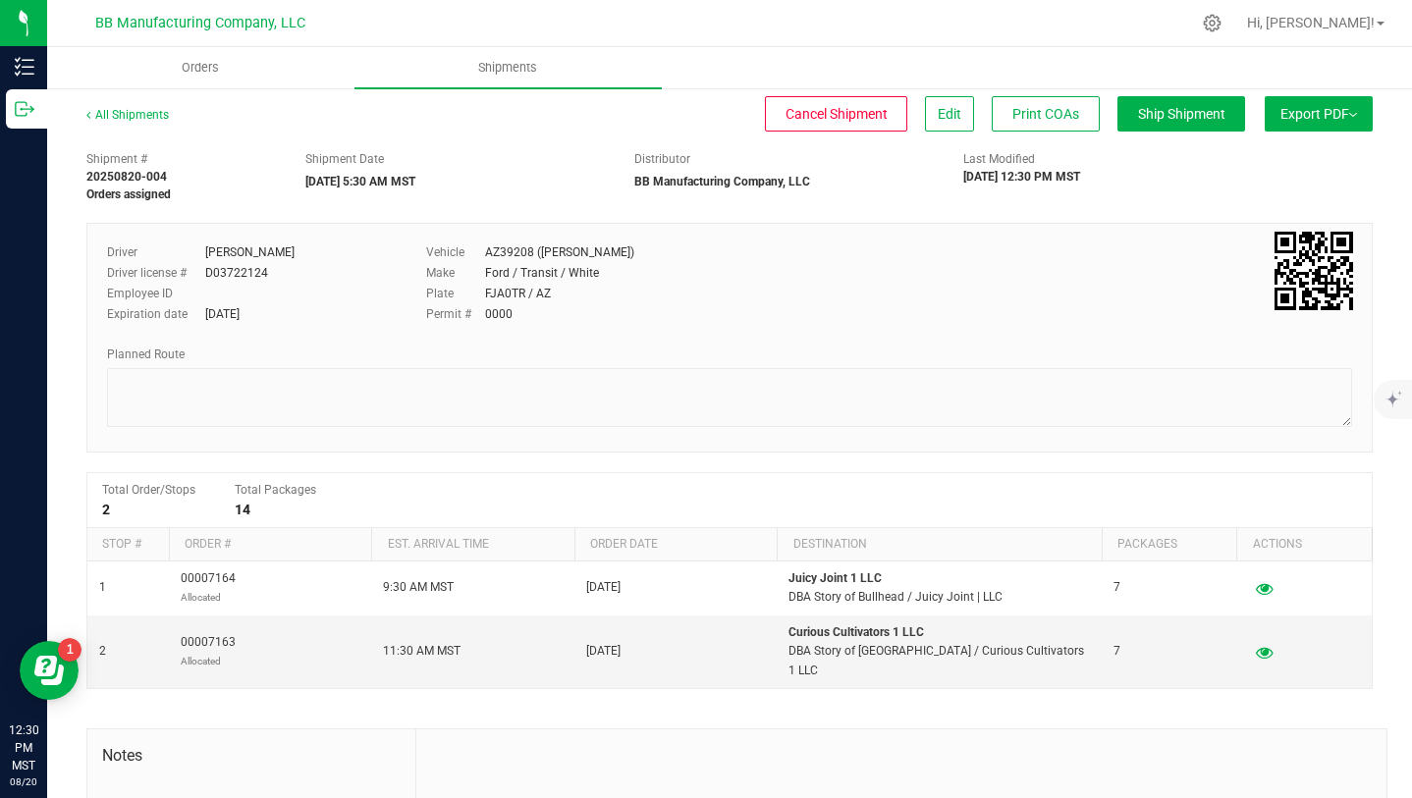
click at [1326, 120] on button "Export PDF" at bounding box center [1319, 113] width 108 height 35
click at [1315, 154] on span "Manifest by Package ID" at bounding box center [1290, 157] width 125 height 14
click at [1352, 20] on span "Hi, [PERSON_NAME]!" at bounding box center [1311, 23] width 128 height 16
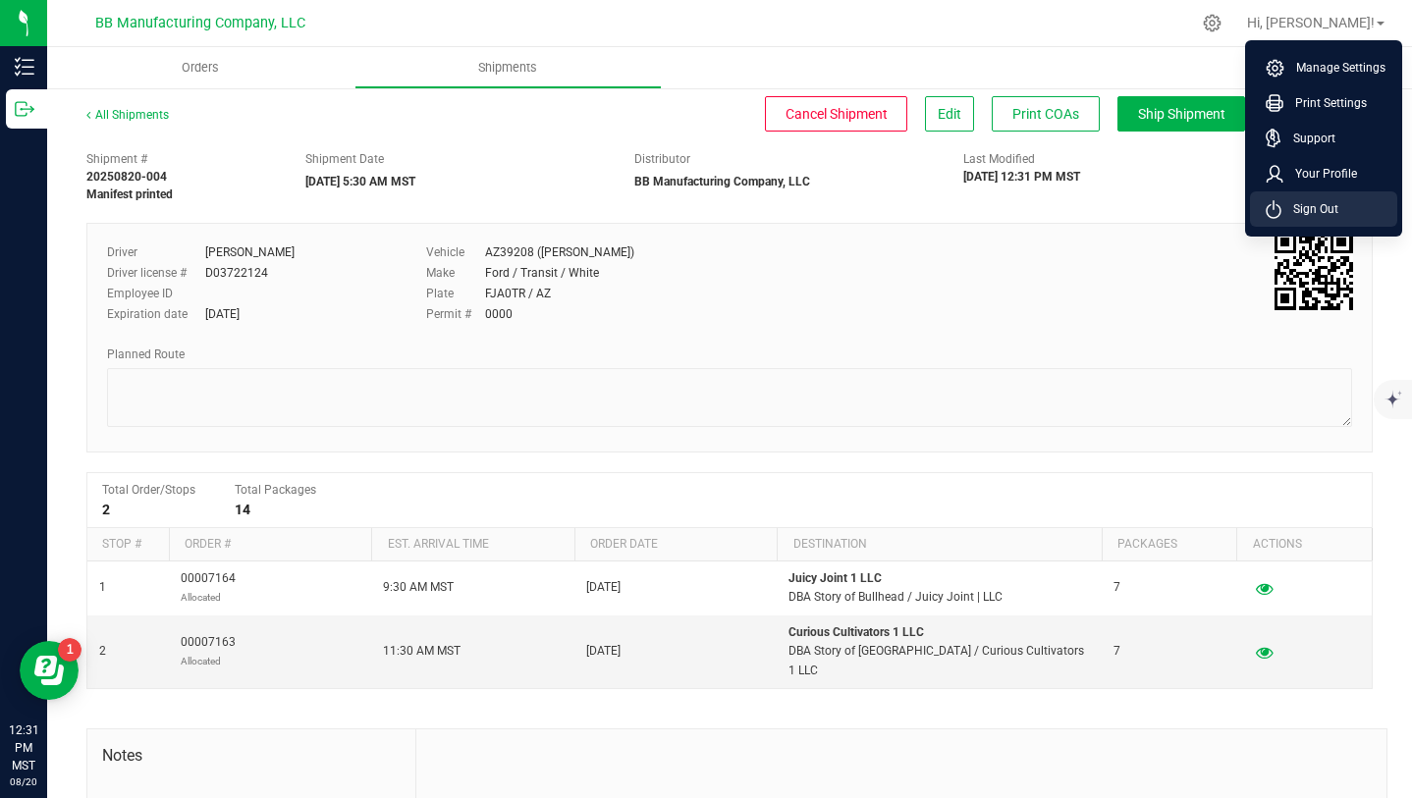
click at [1329, 206] on span "Sign Out" at bounding box center [1310, 209] width 57 height 20
